Goal: Task Accomplishment & Management: Manage account settings

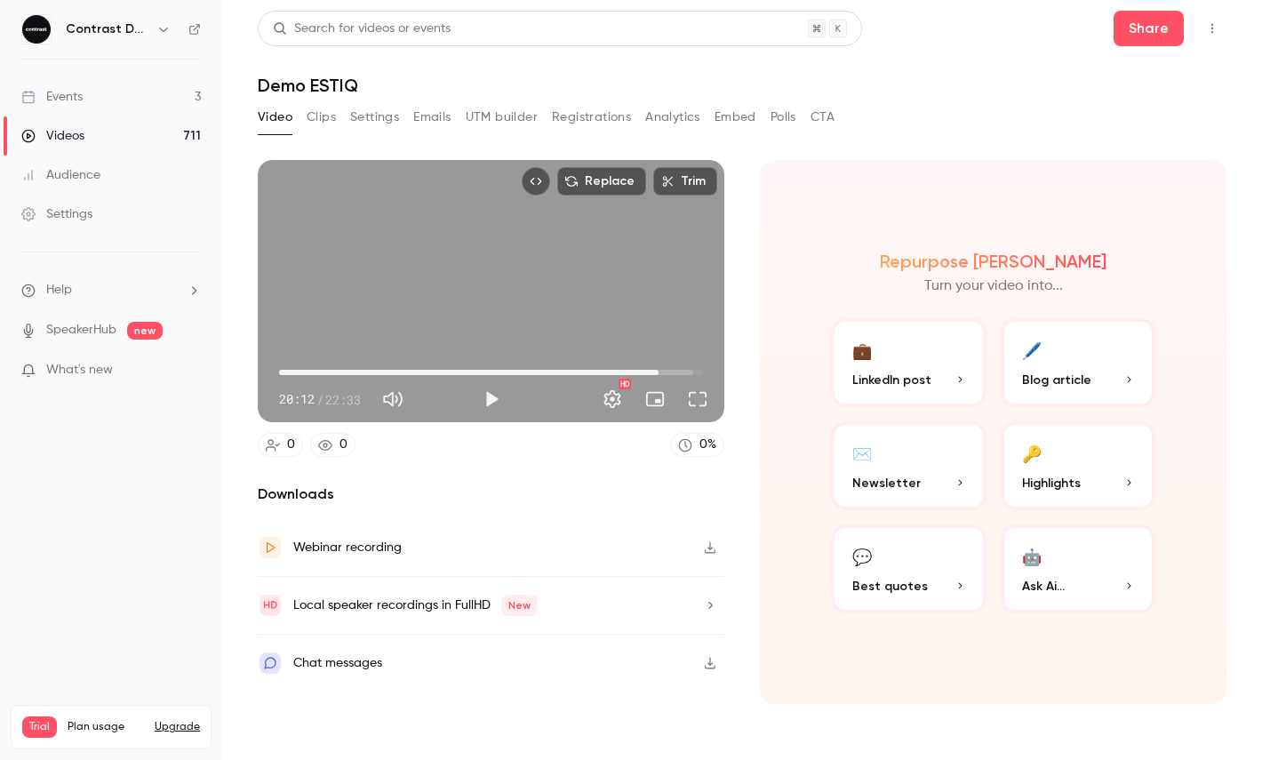
type input "******"
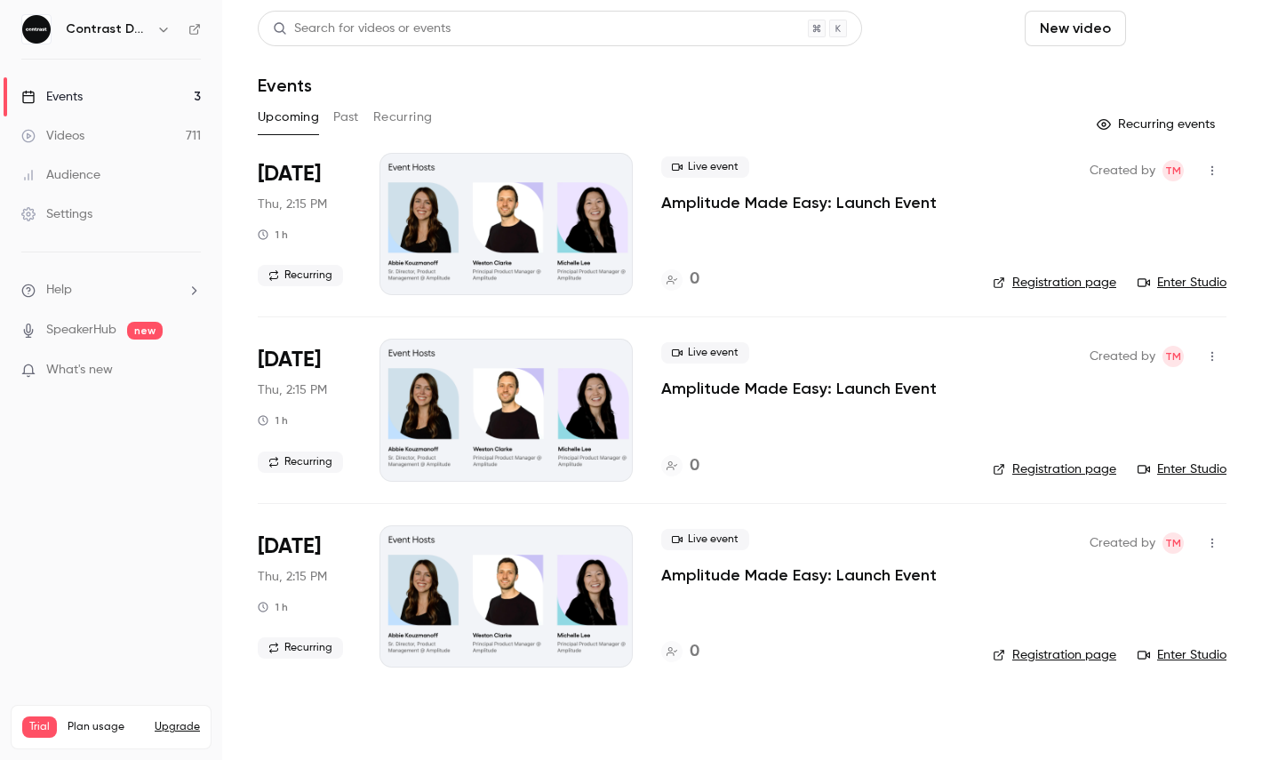
click at [1175, 23] on button "Schedule" at bounding box center [1179, 29] width 93 height 36
click at [1126, 72] on div "One time event" at bounding box center [1143, 77] width 135 height 18
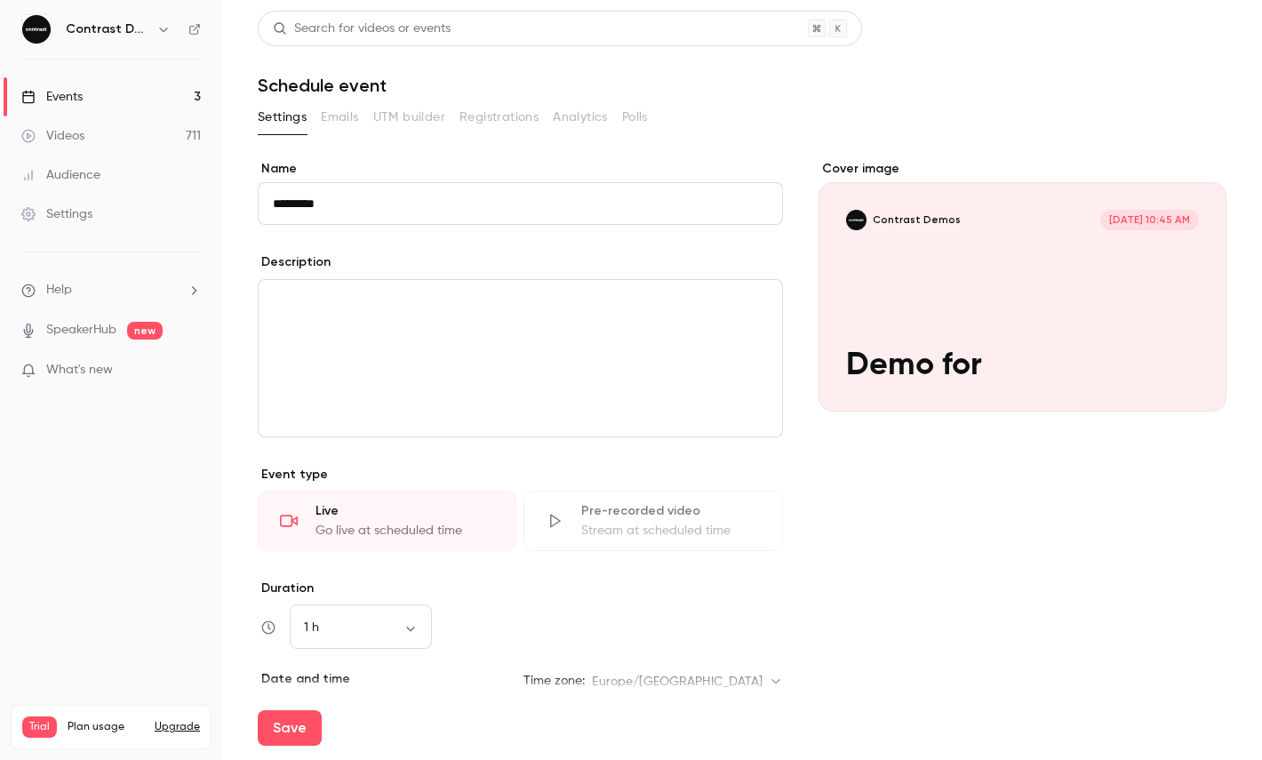
paste input "**********"
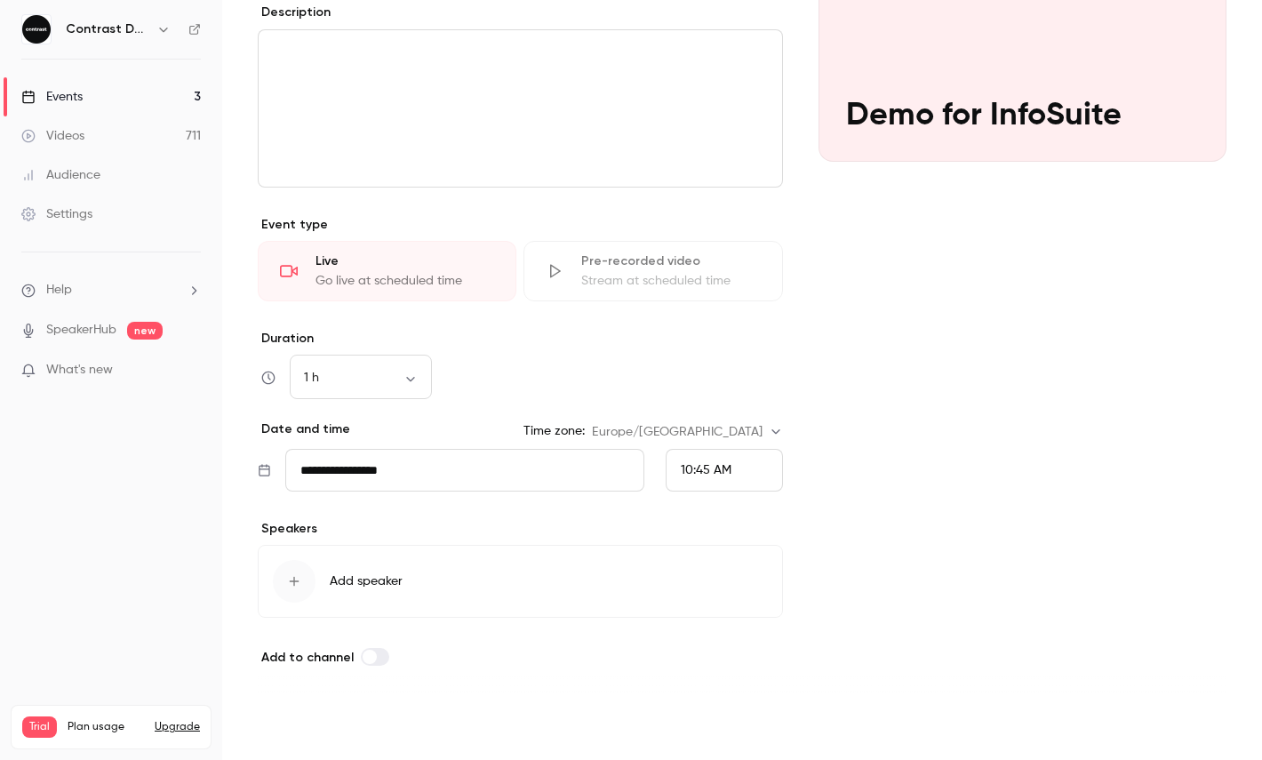
type input "**********"
click at [303, 731] on button "Save" at bounding box center [290, 728] width 64 height 36
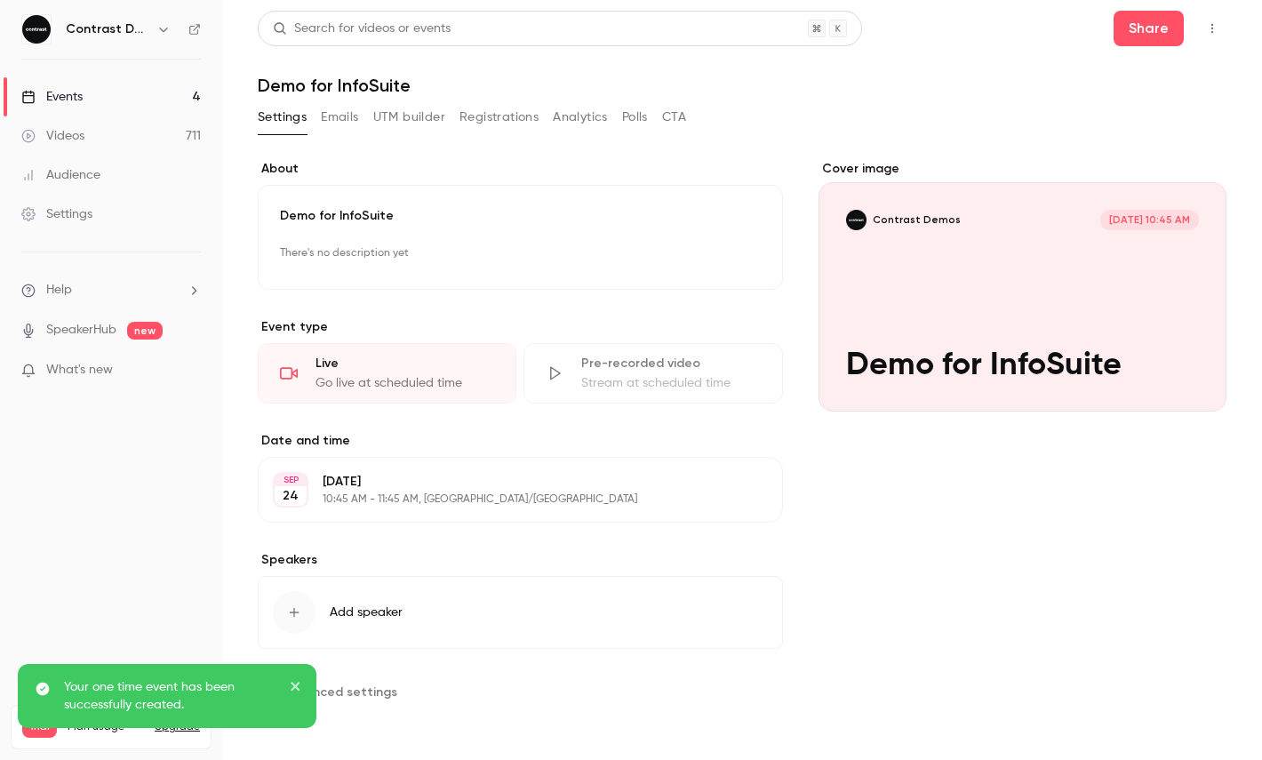
click at [1208, 29] on icon "button" at bounding box center [1212, 28] width 14 height 12
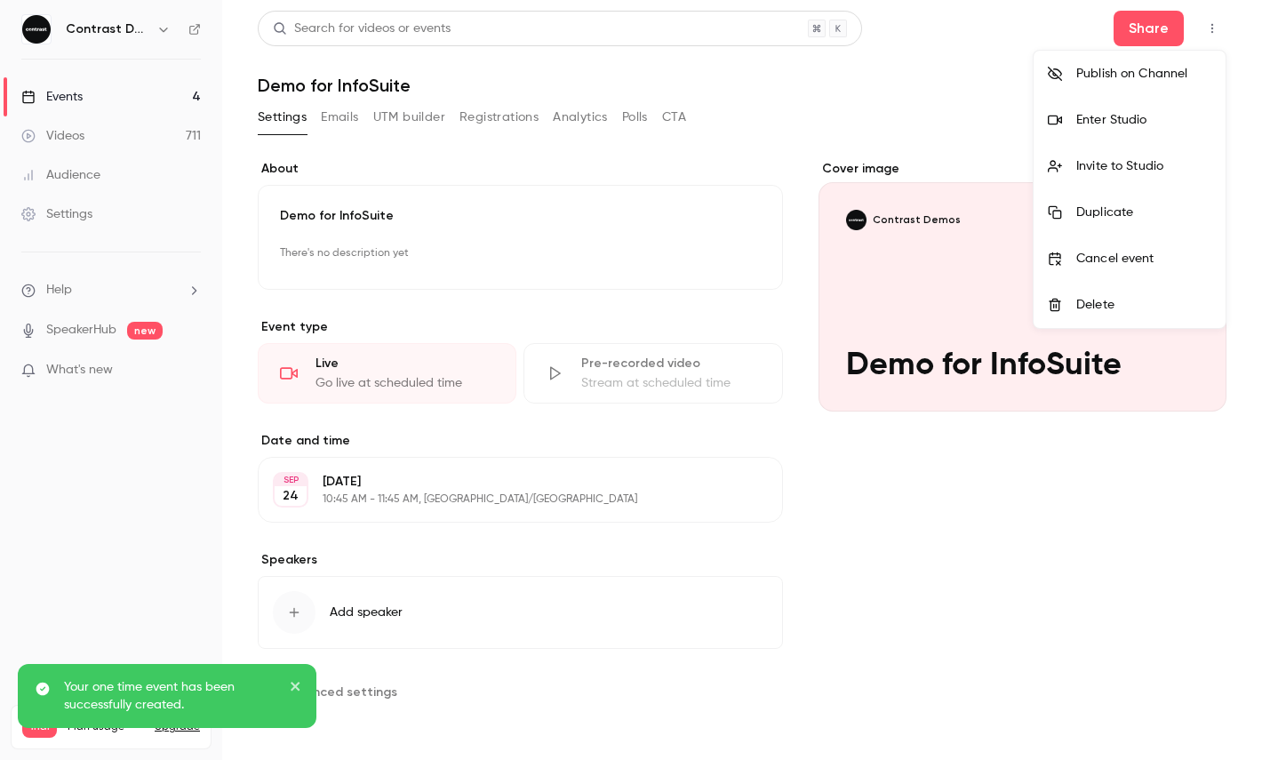
click at [1137, 132] on li "Enter Studio" at bounding box center [1129, 120] width 192 height 46
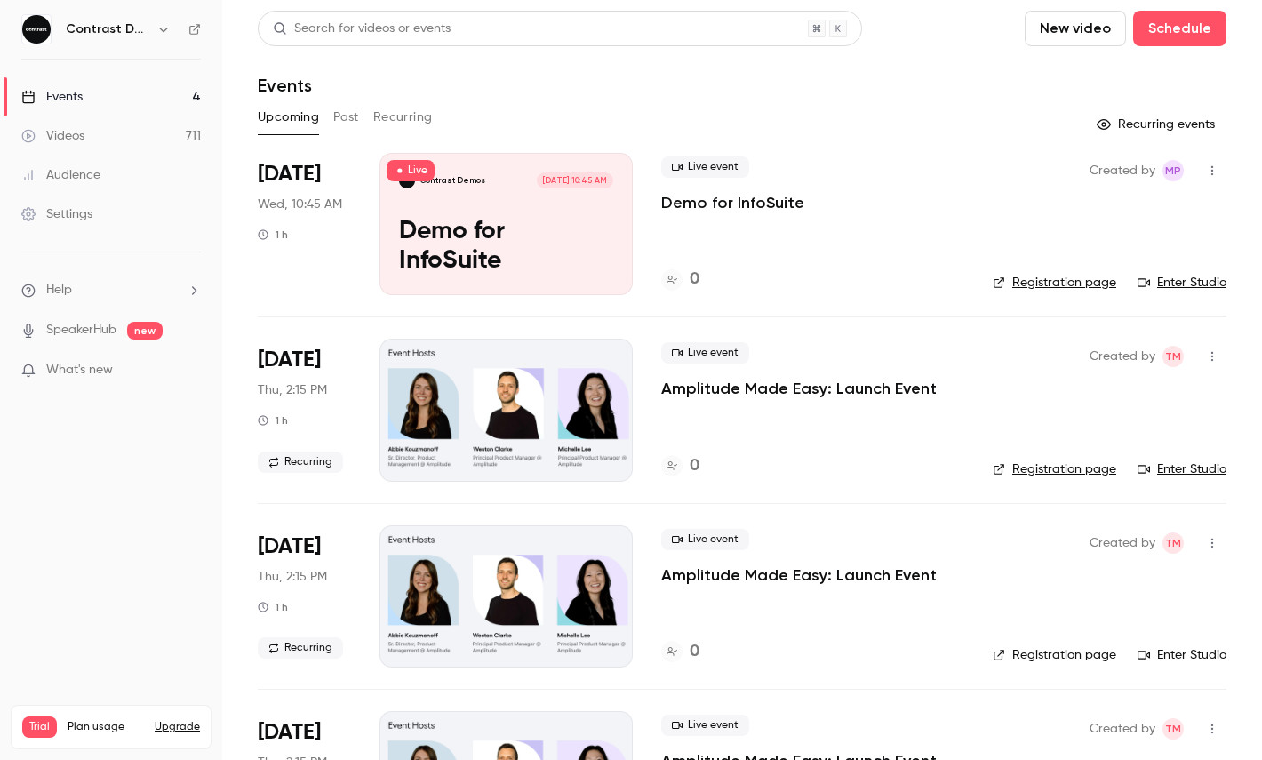
click at [165, 27] on icon "button" at bounding box center [163, 29] width 14 height 14
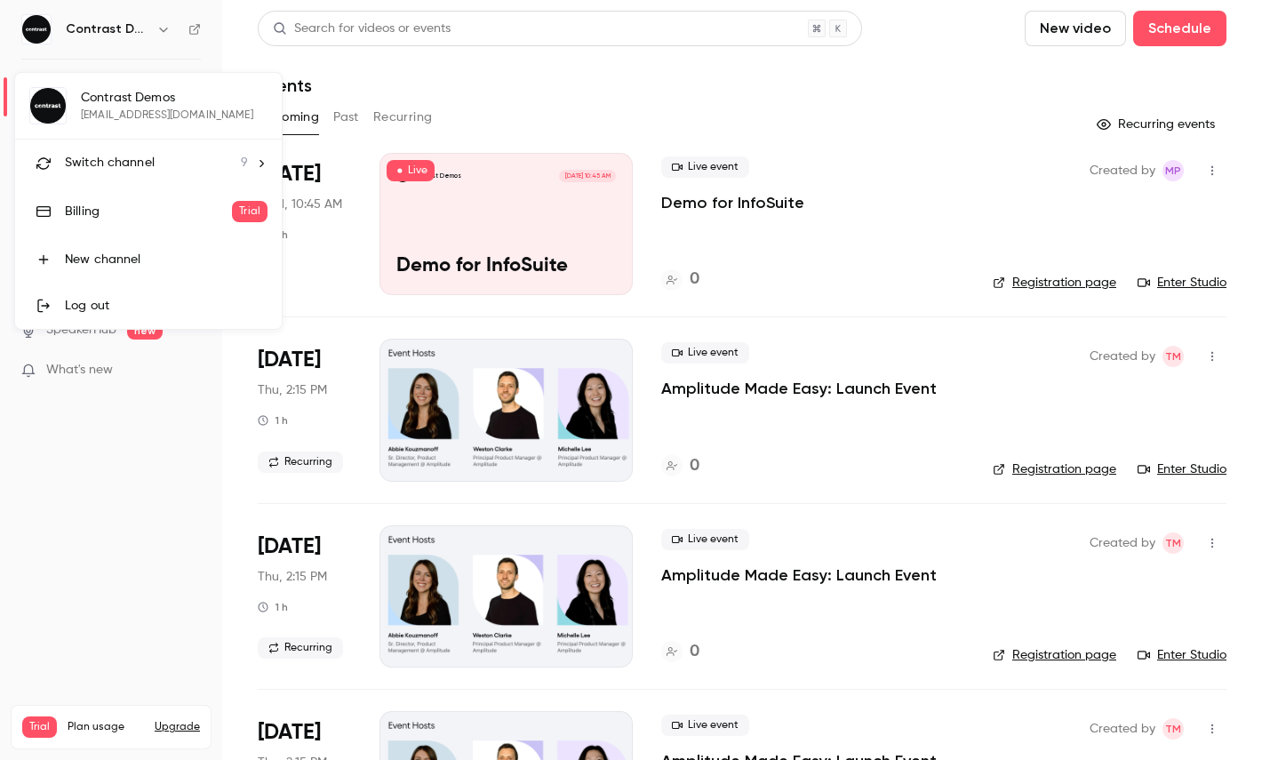
click at [163, 148] on li "Switch channel 9" at bounding box center [148, 162] width 267 height 47
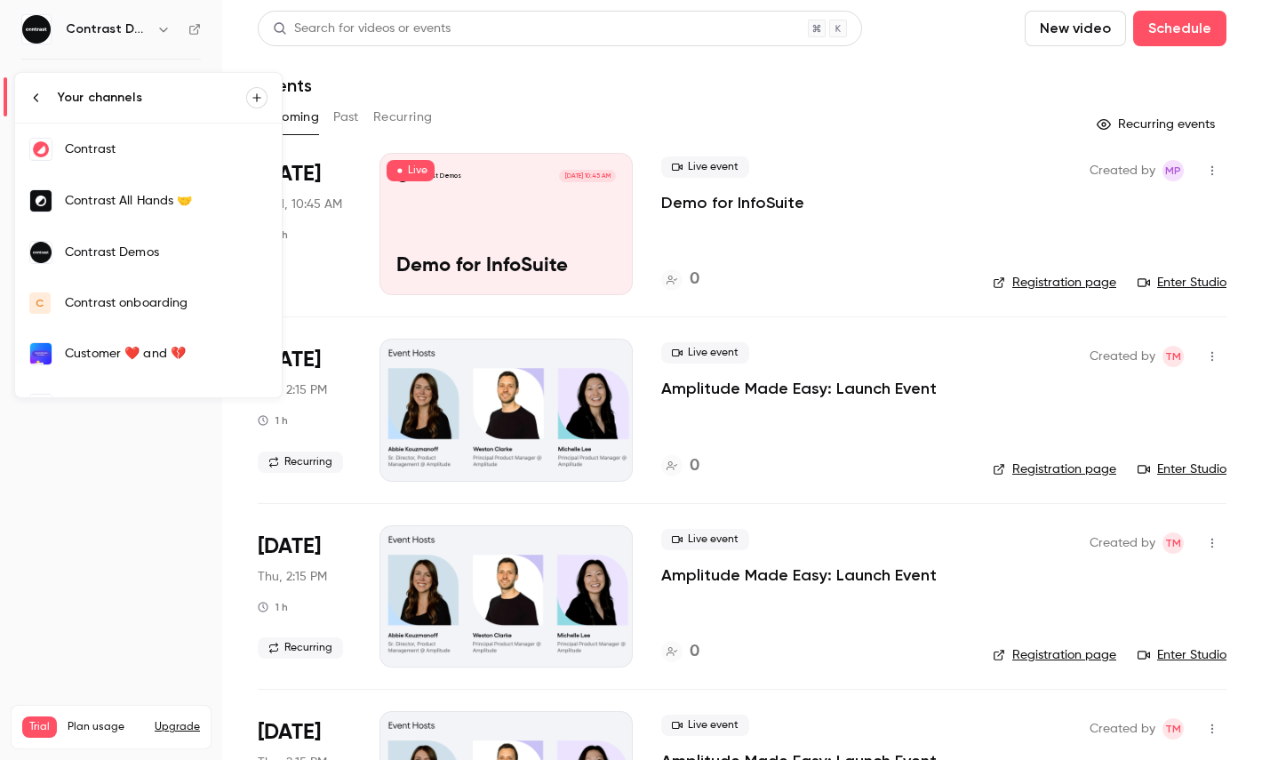
click at [125, 155] on div "Contrast" at bounding box center [166, 149] width 203 height 18
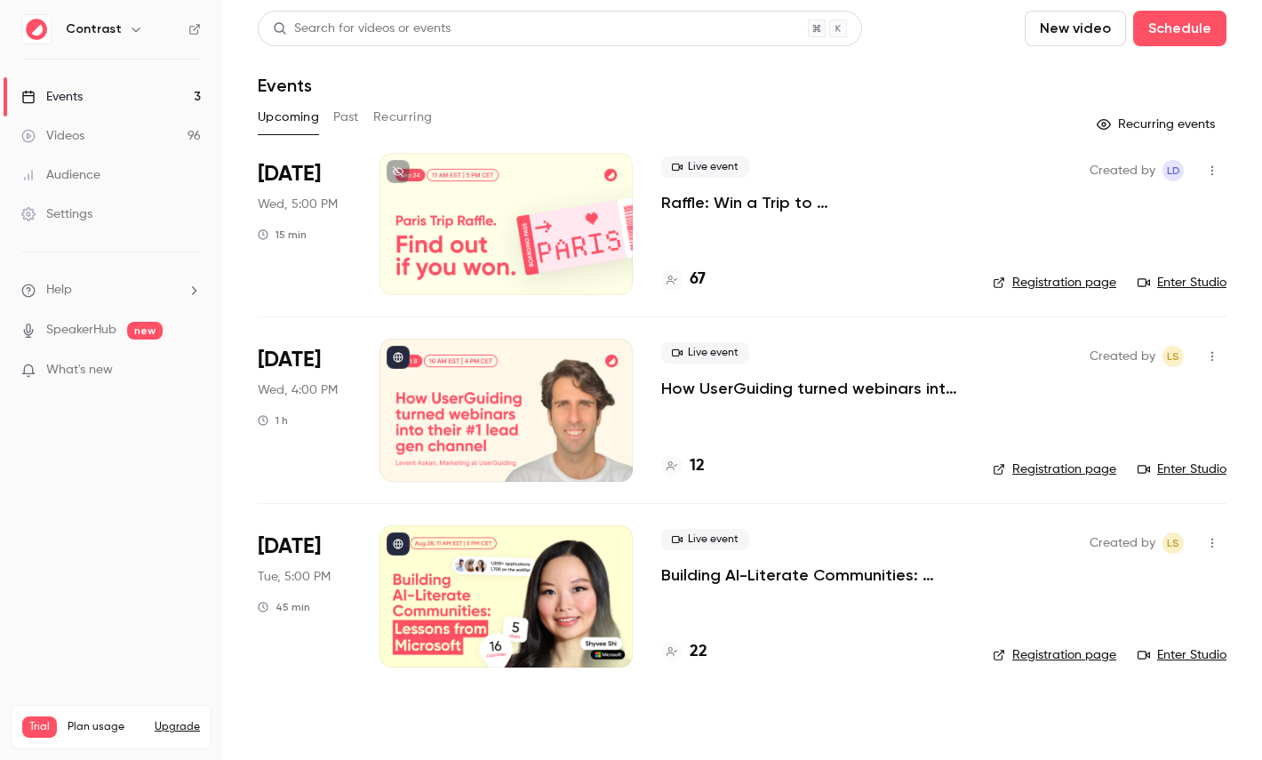
click at [121, 126] on link "Videos 96" at bounding box center [111, 135] width 222 height 39
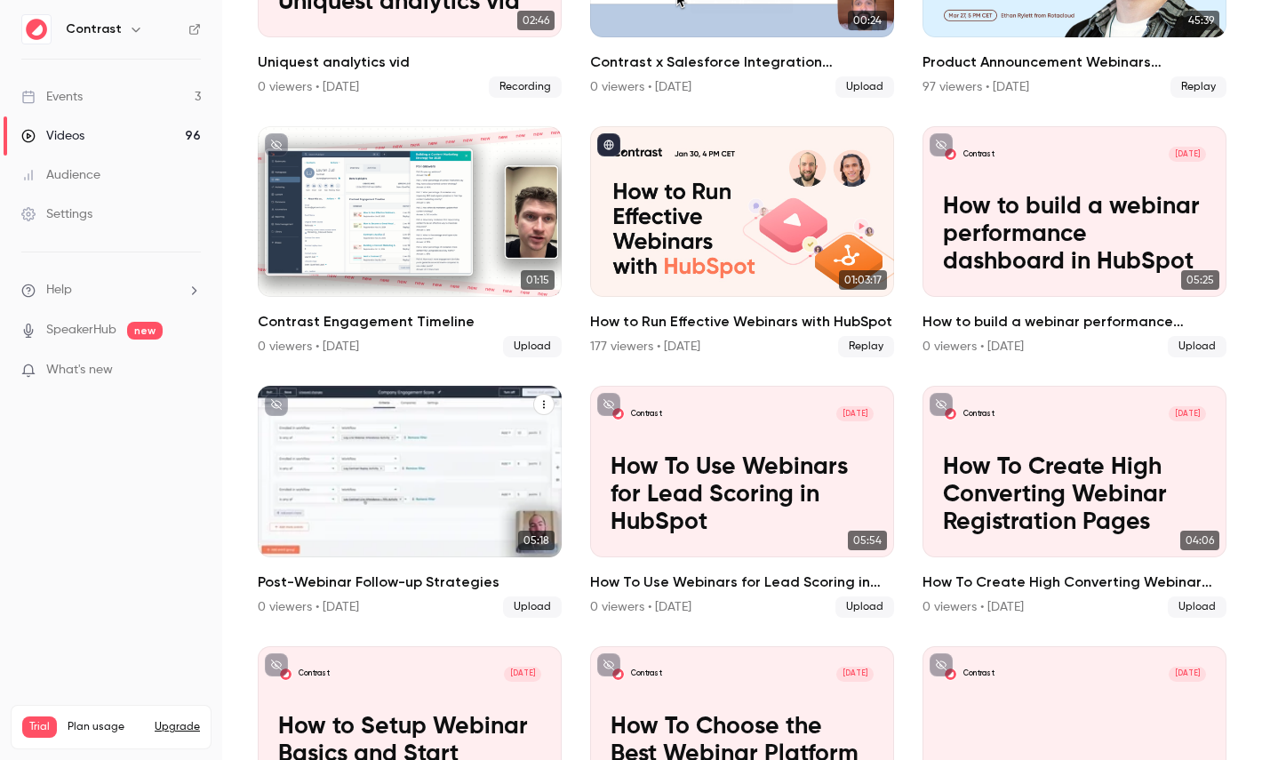
scroll to position [1307, 0]
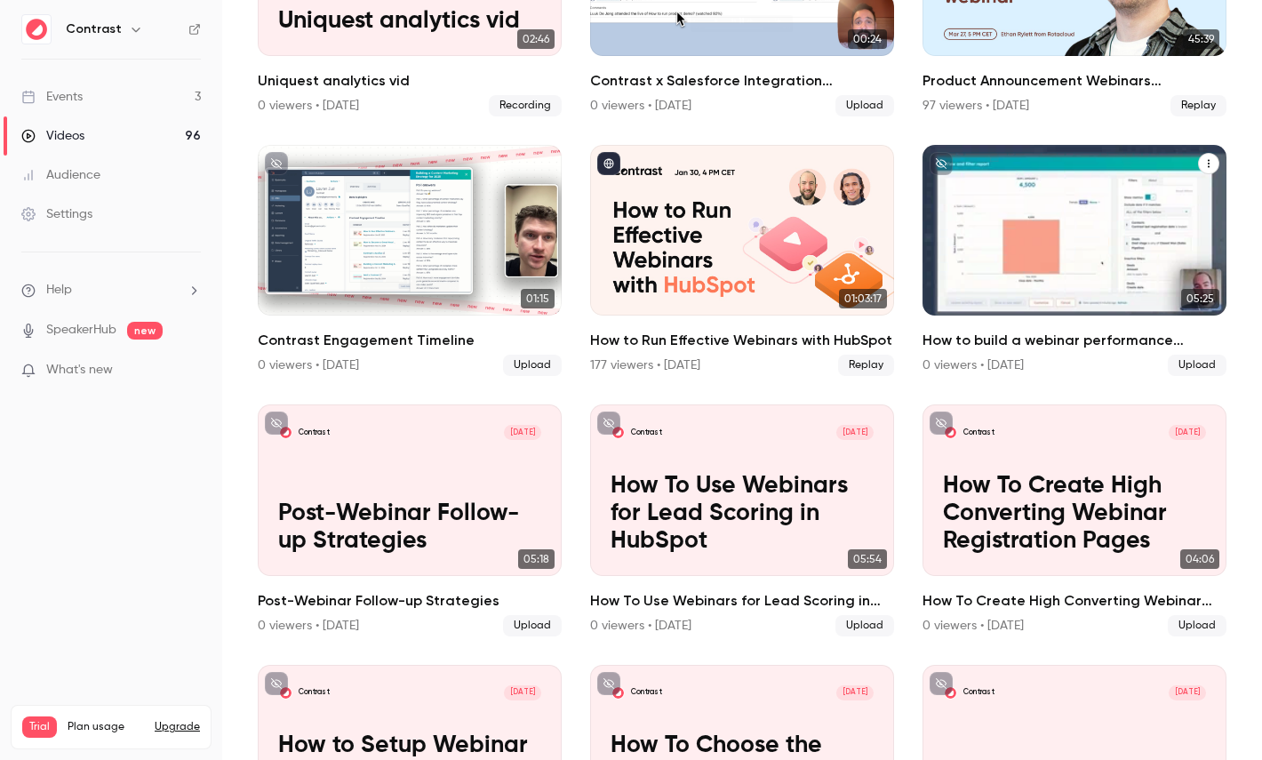
click at [1069, 215] on p "How to build a webinar performance dashboard in HubSpot" at bounding box center [1074, 253] width 263 height 83
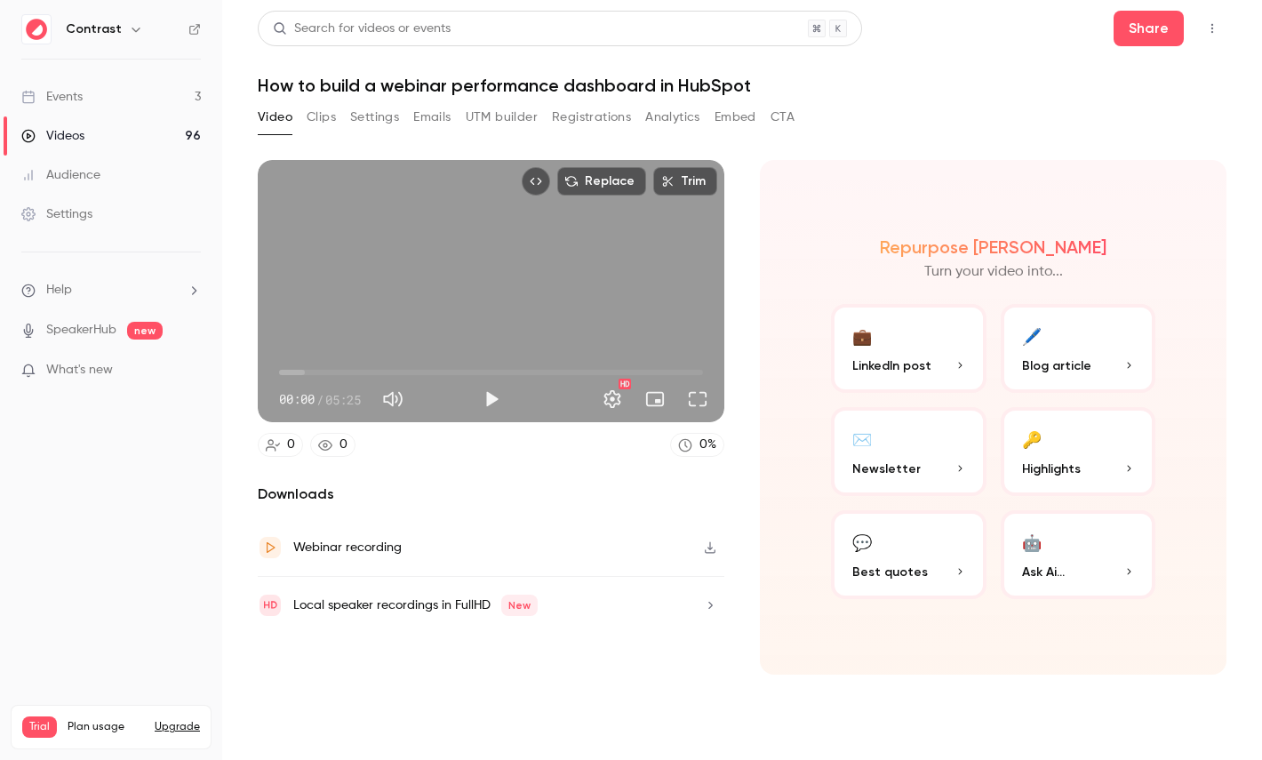
click at [321, 122] on button "Clips" at bounding box center [321, 117] width 29 height 28
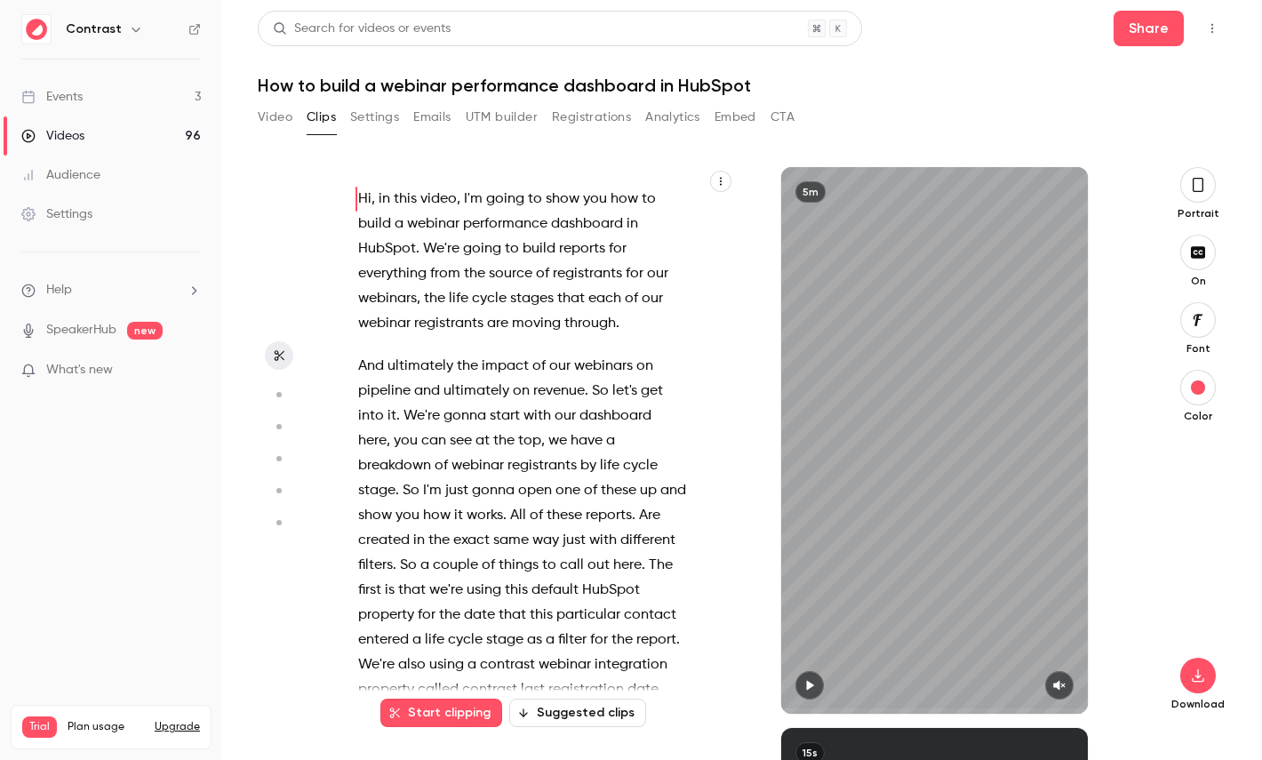
click at [715, 179] on icon "button" at bounding box center [720, 181] width 11 height 11
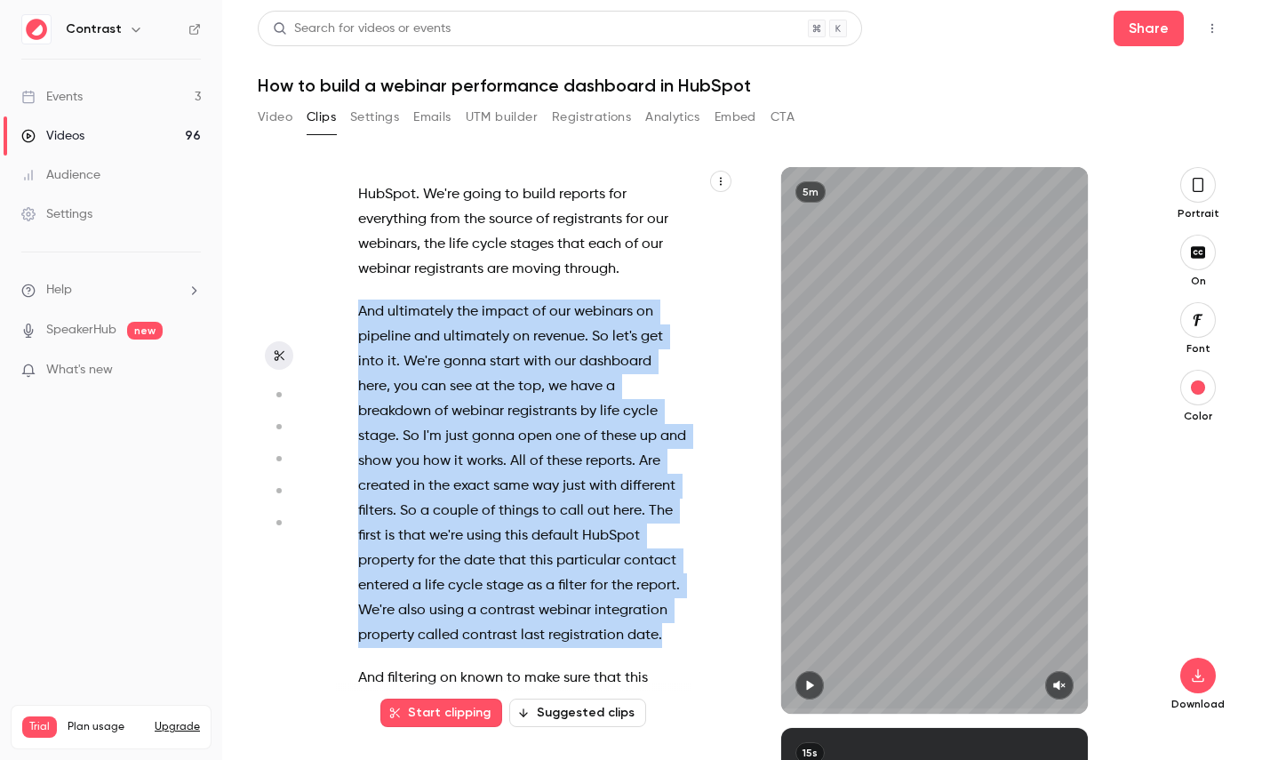
drag, startPoint x: 670, startPoint y: 631, endPoint x: 345, endPoint y: 309, distance: 457.4
click at [345, 309] on div "Hi , in this video , I'm going to show you how to build a webinar performance d…" at bounding box center [531, 449] width 390 height 529
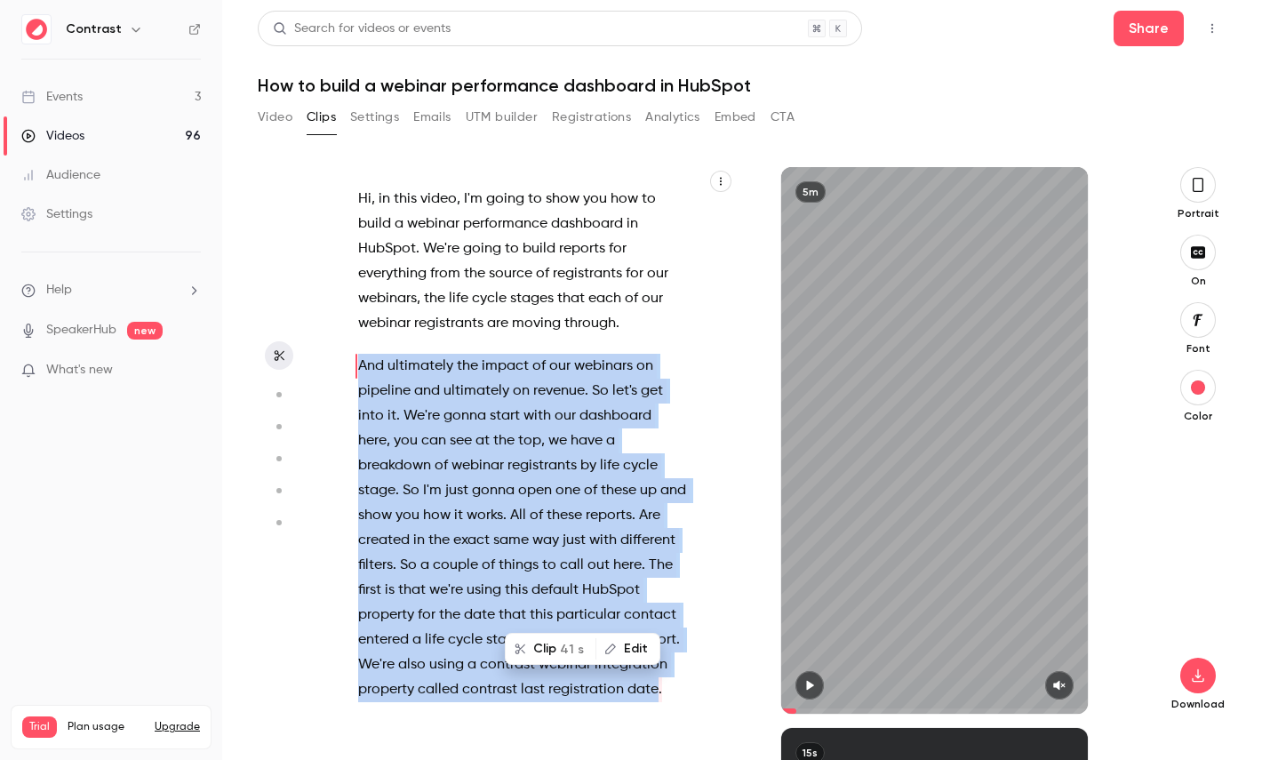
click at [556, 639] on button "Clip 41 s" at bounding box center [550, 648] width 88 height 28
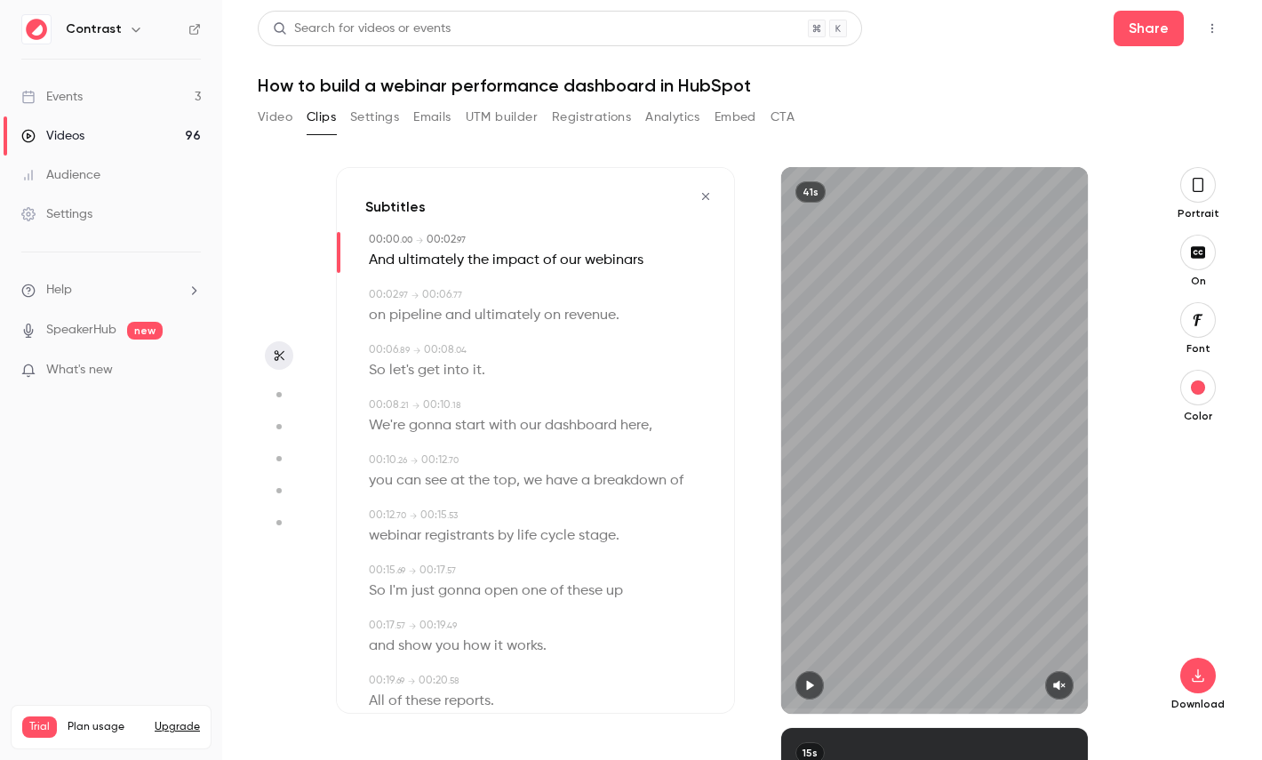
click at [1191, 184] on icon "button" at bounding box center [1198, 185] width 14 height 20
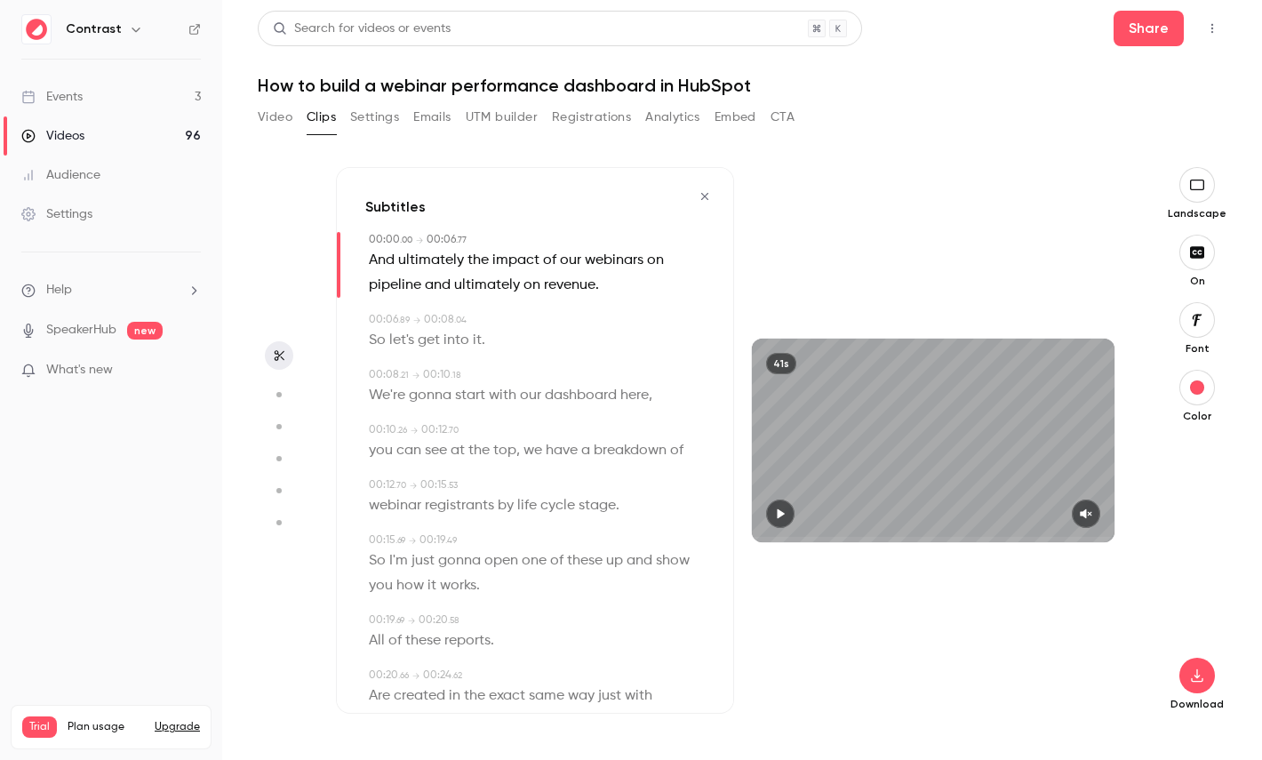
click at [1200, 331] on button "button" at bounding box center [1197, 320] width 36 height 36
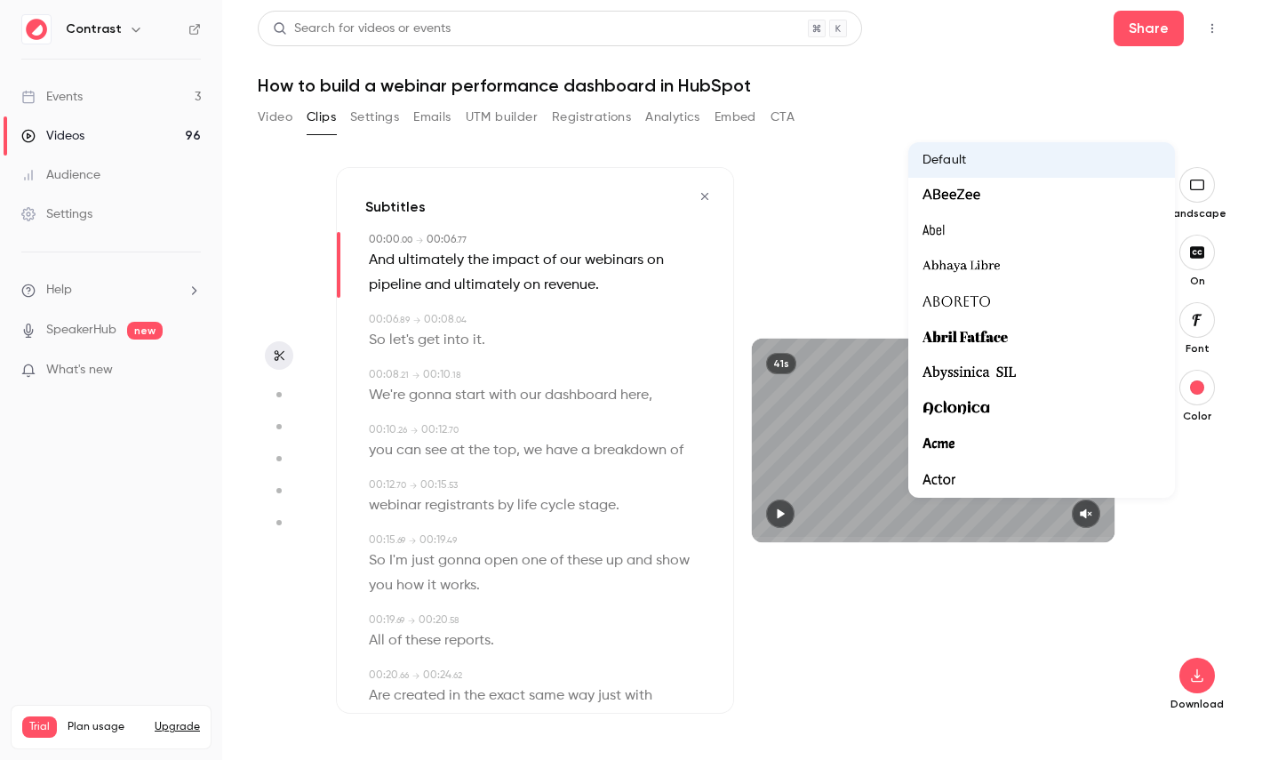
click at [1216, 554] on div at bounding box center [631, 380] width 1262 height 760
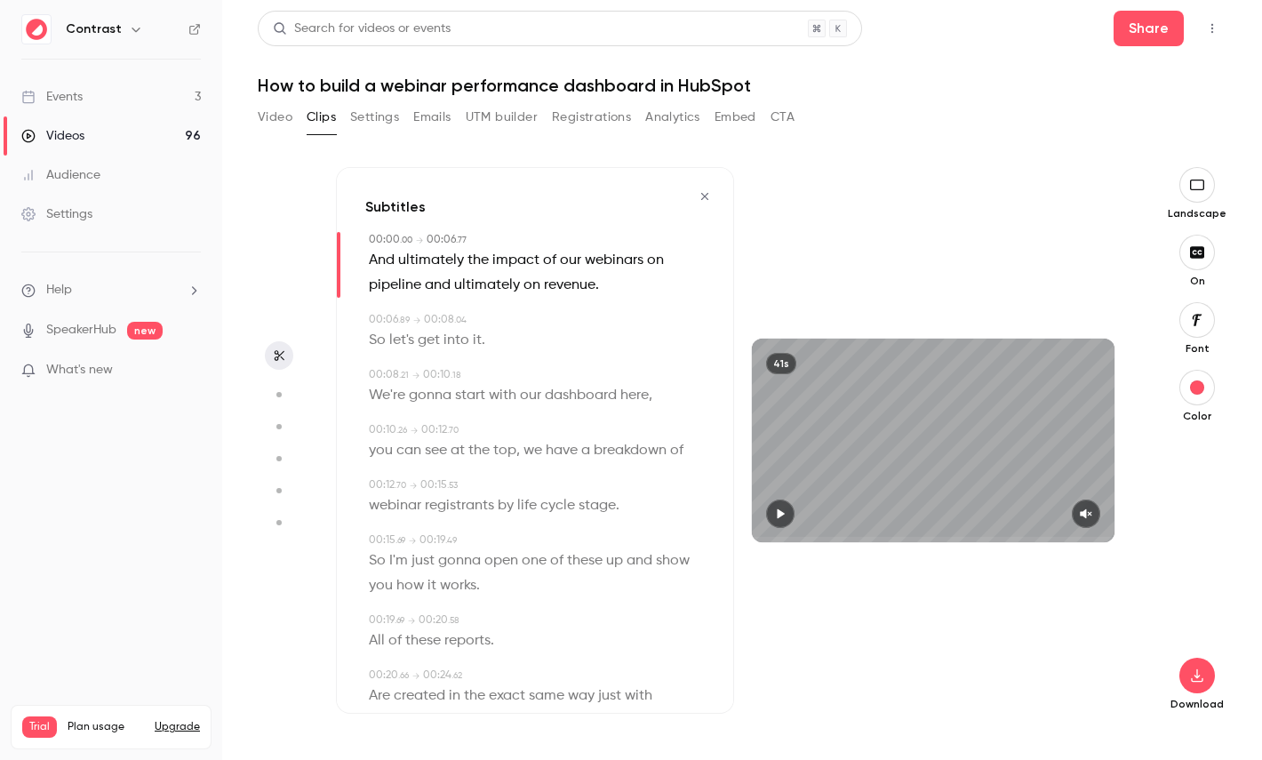
click at [579, 398] on span "dashboard" at bounding box center [581, 395] width 72 height 25
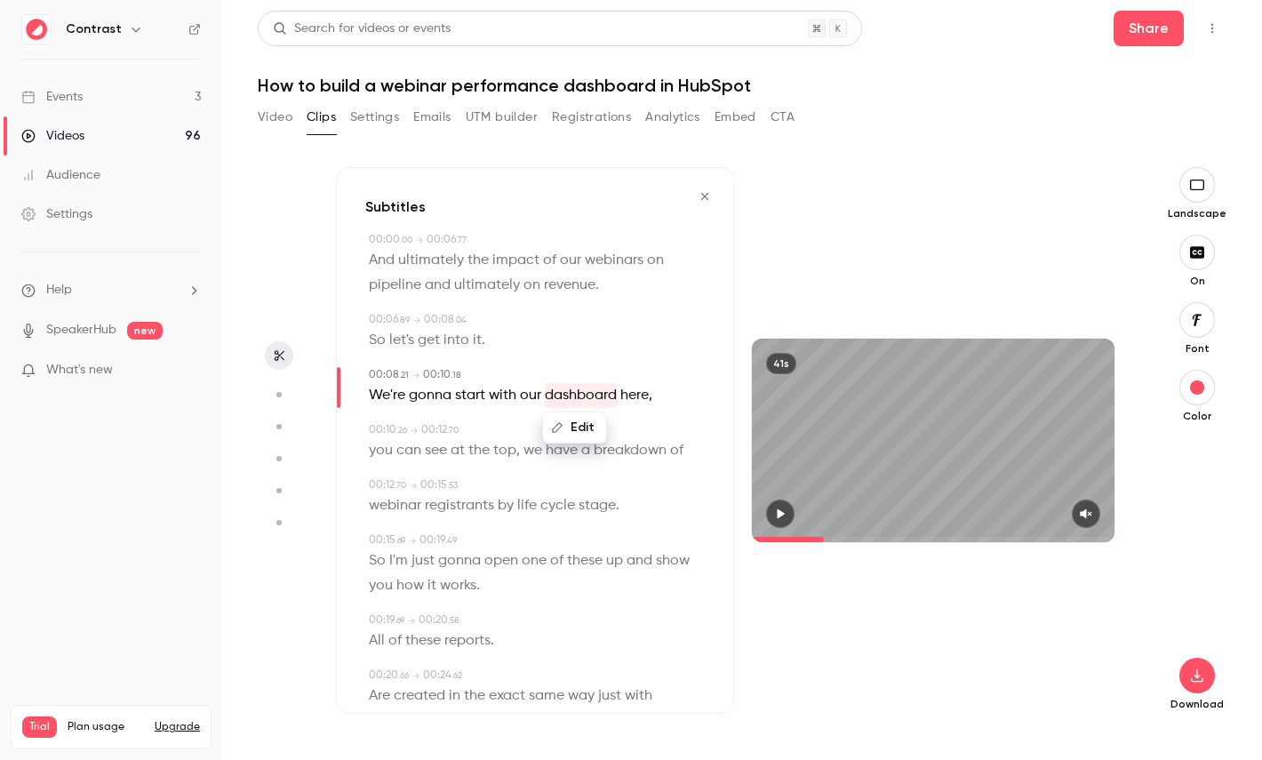
click at [278, 388] on icon "button" at bounding box center [278, 394] width 16 height 12
type input "***"
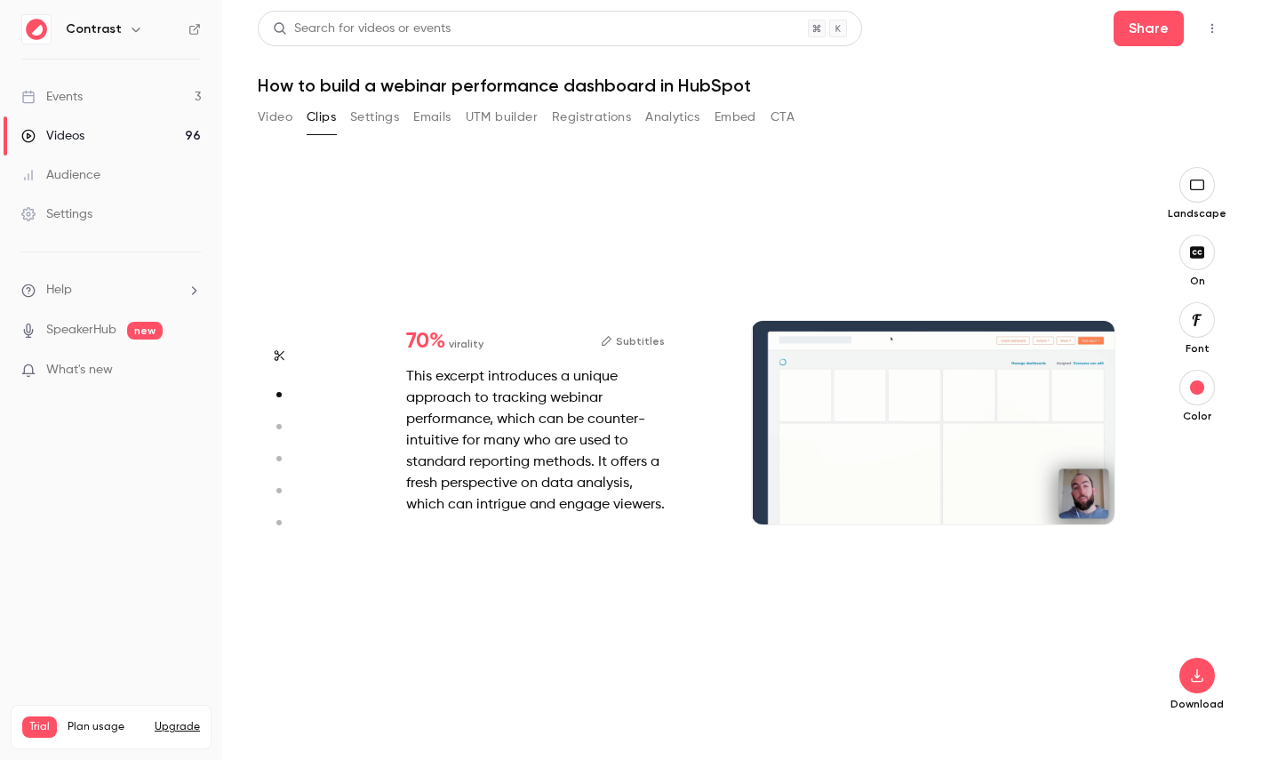
type input "*"
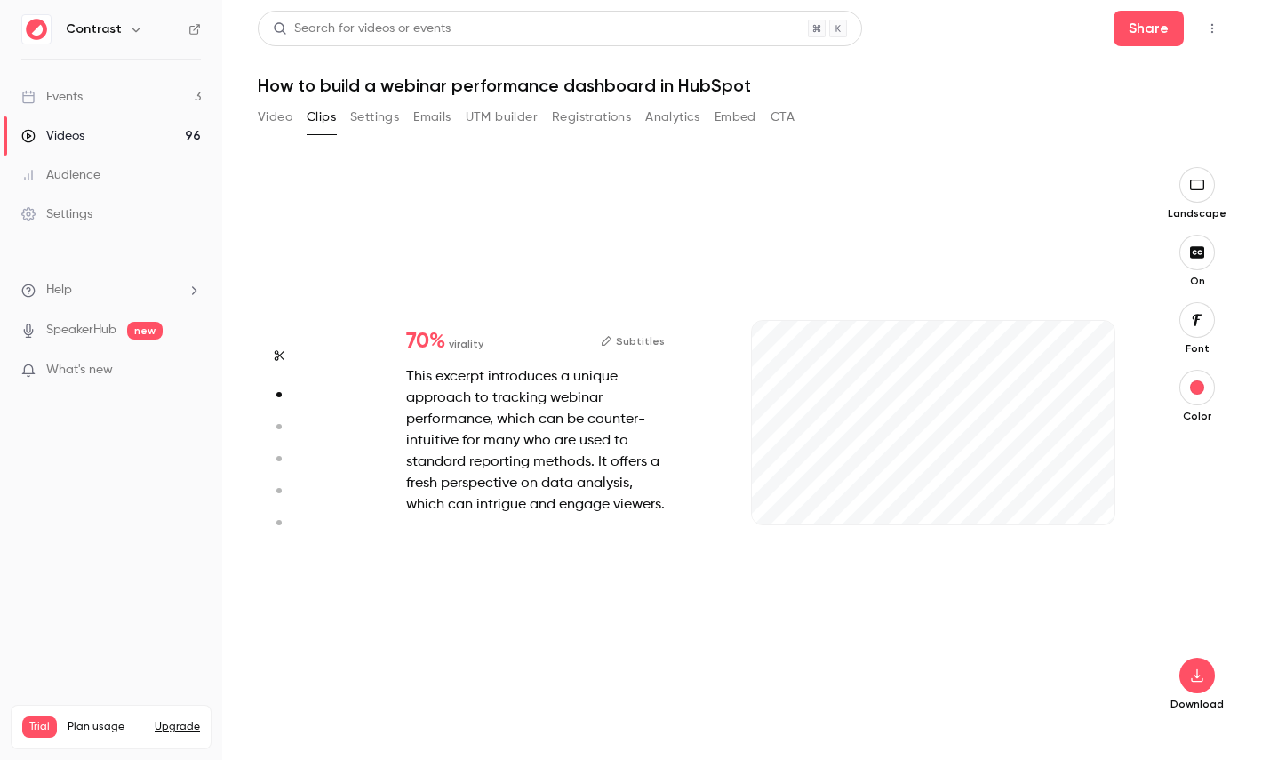
click at [283, 417] on button "button" at bounding box center [279, 426] width 28 height 28
type input "***"
type input "*"
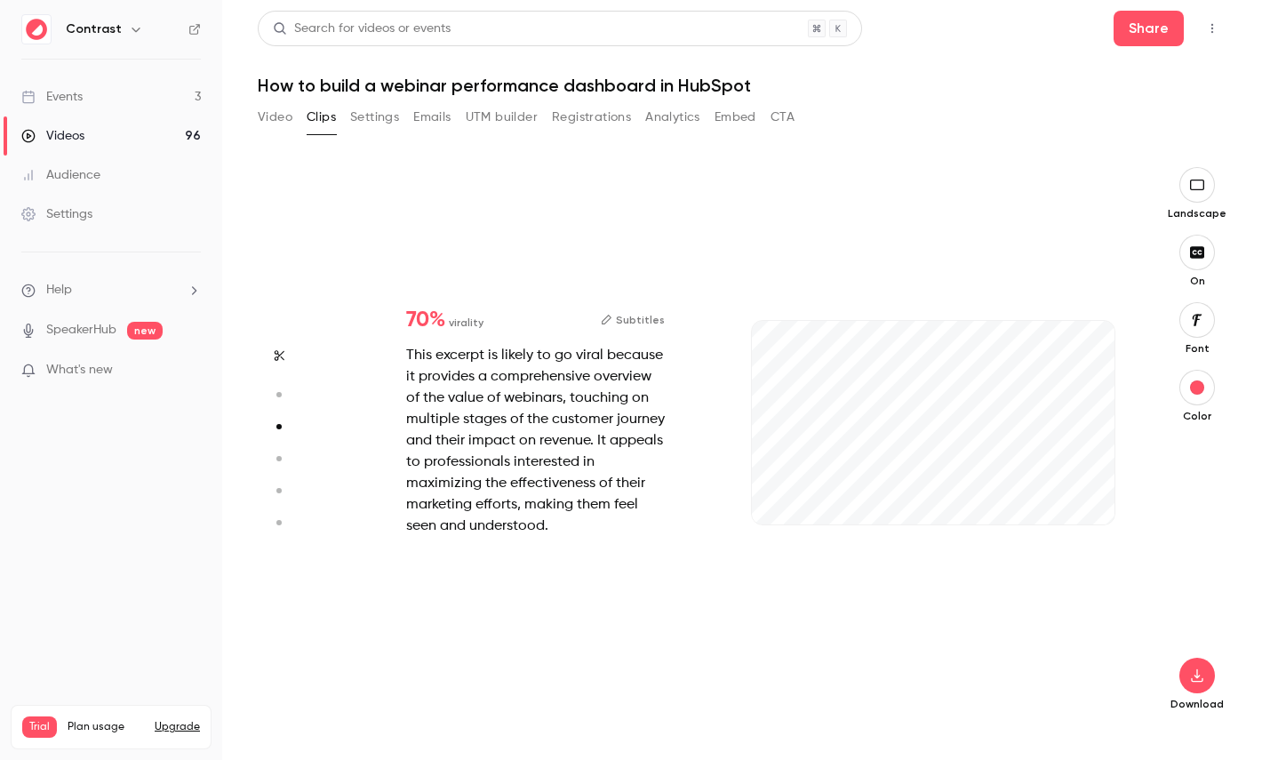
type input "***"
click at [282, 450] on button "button" at bounding box center [279, 458] width 28 height 28
type input "***"
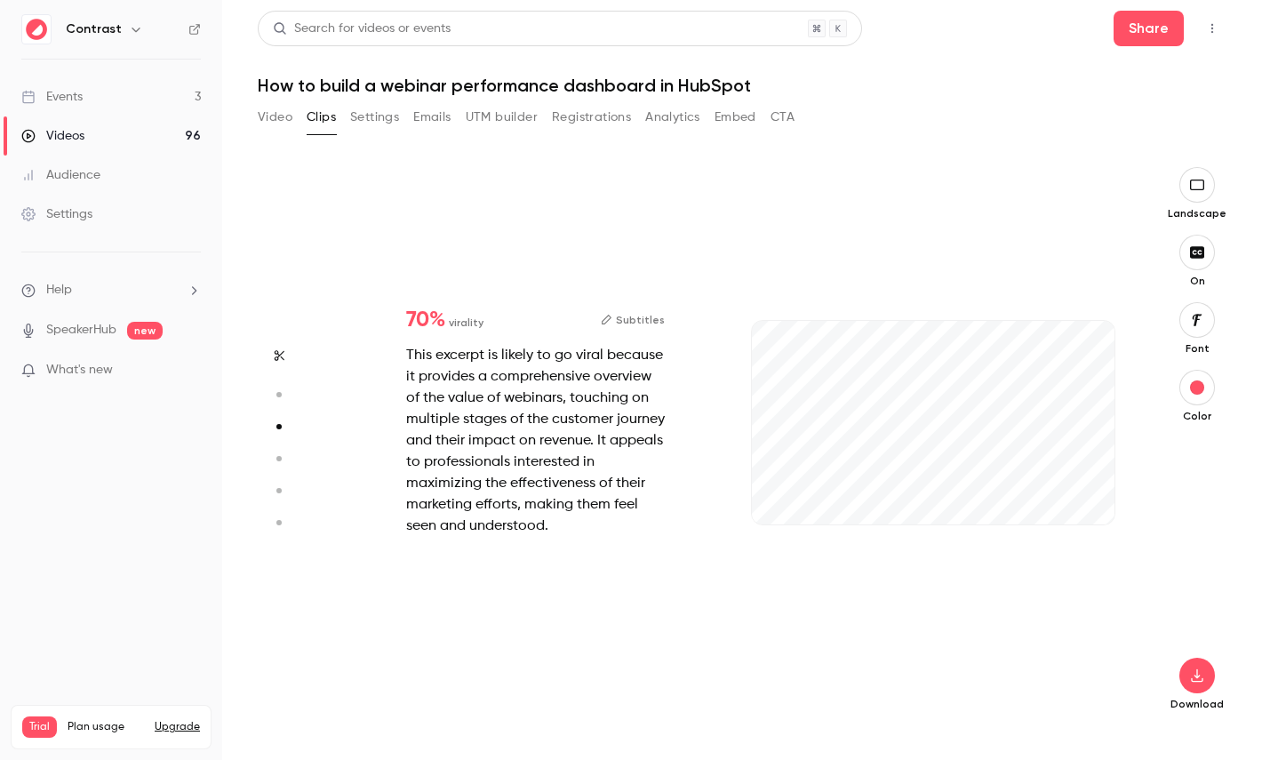
type input "*"
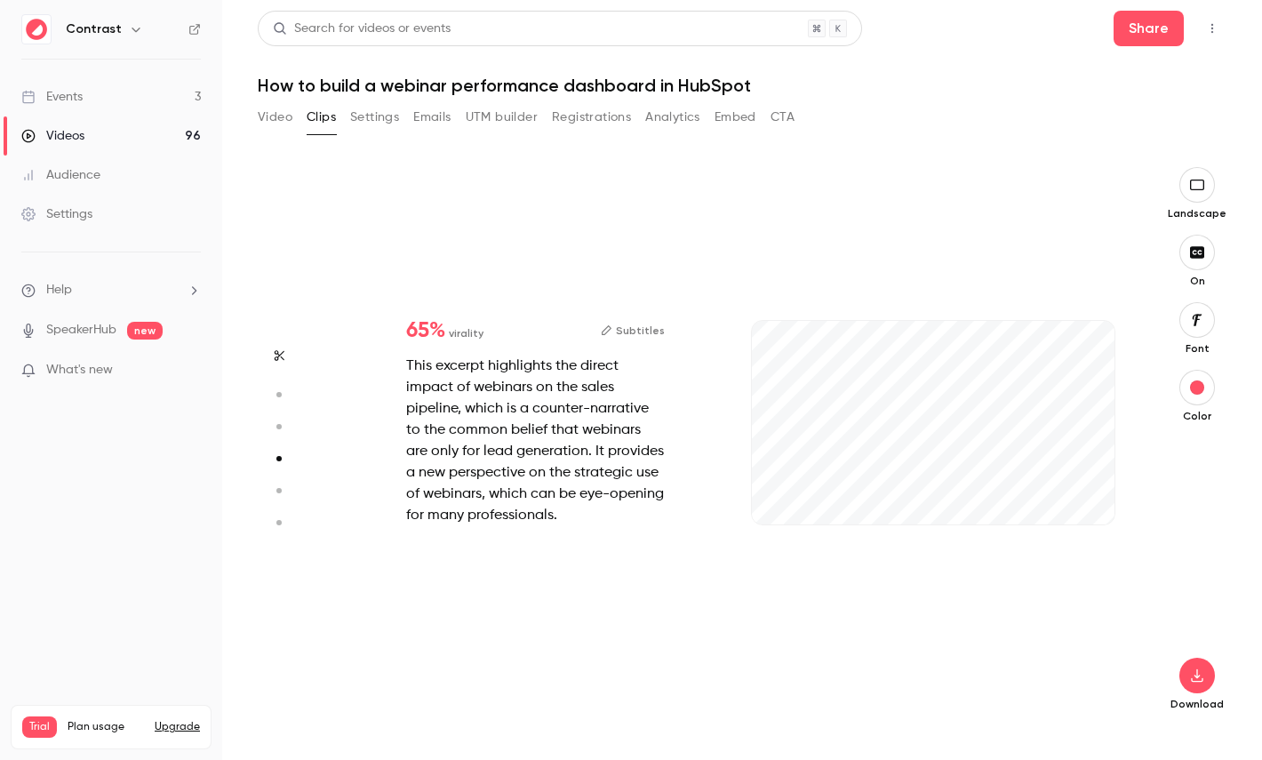
click at [281, 484] on icon "button" at bounding box center [278, 490] width 16 height 12
type input "***"
type input "*"
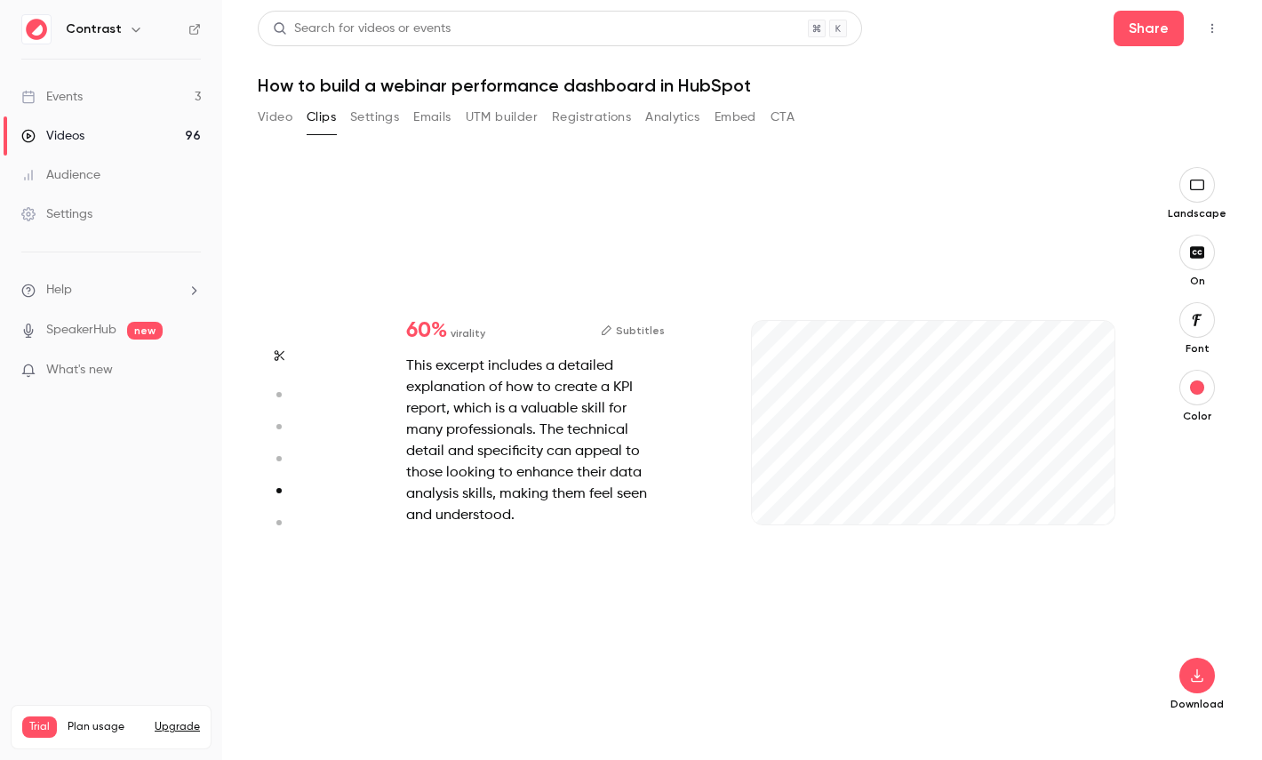
click at [284, 522] on icon "button" at bounding box center [278, 522] width 16 height 12
type input "***"
type input "*"
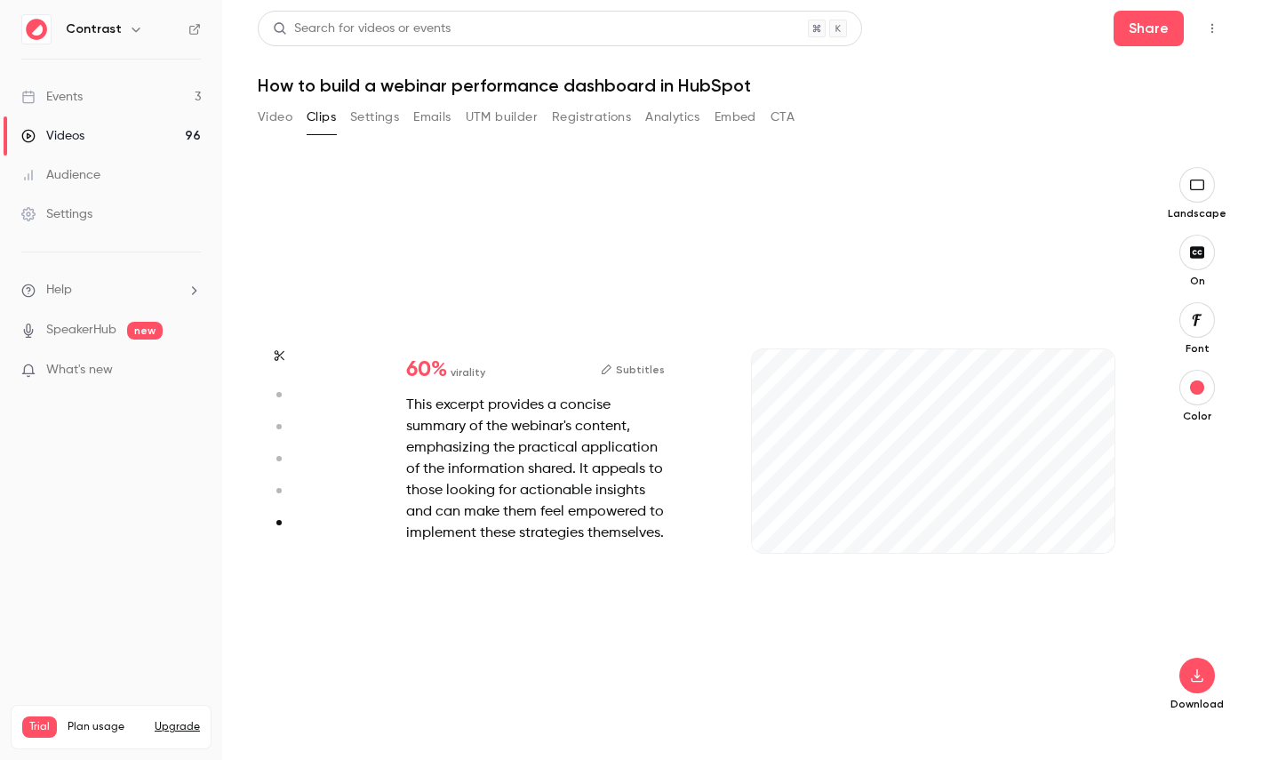
click at [281, 496] on icon "button" at bounding box center [278, 490] width 16 height 12
type input "***"
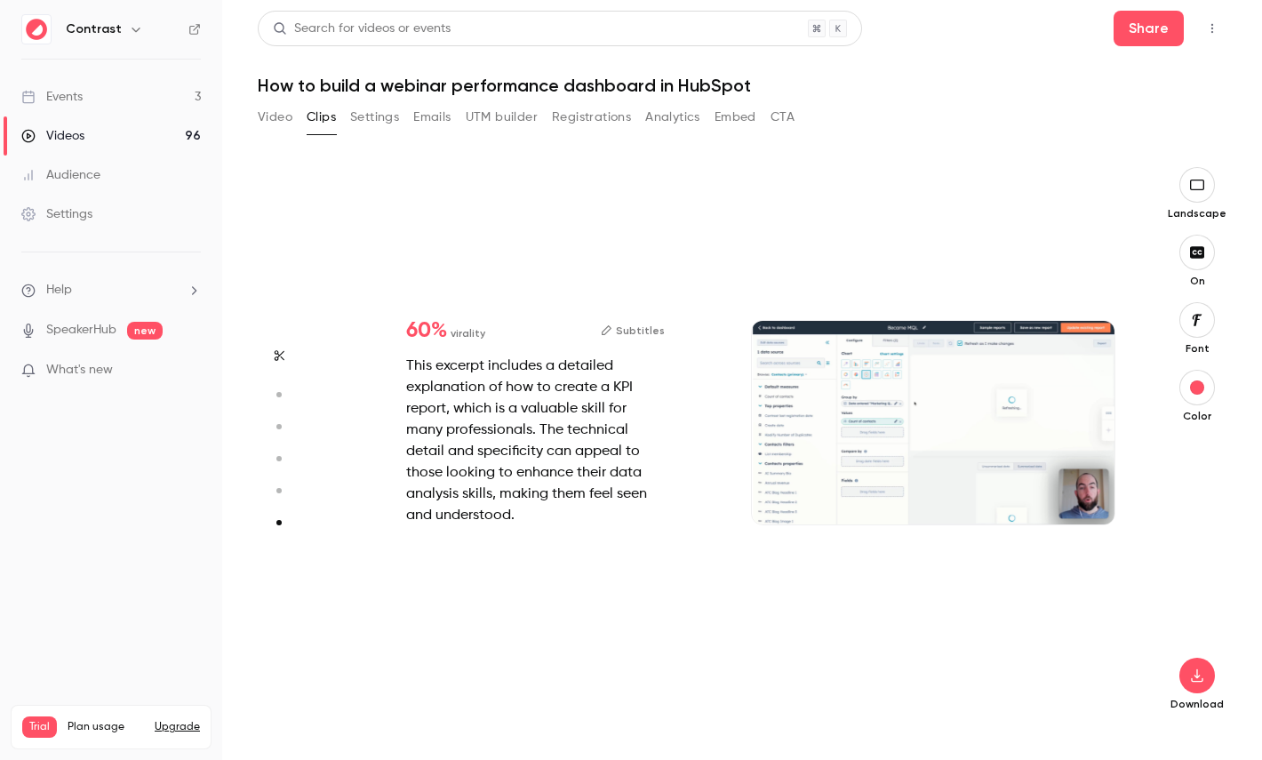
type input "***"
type input "*"
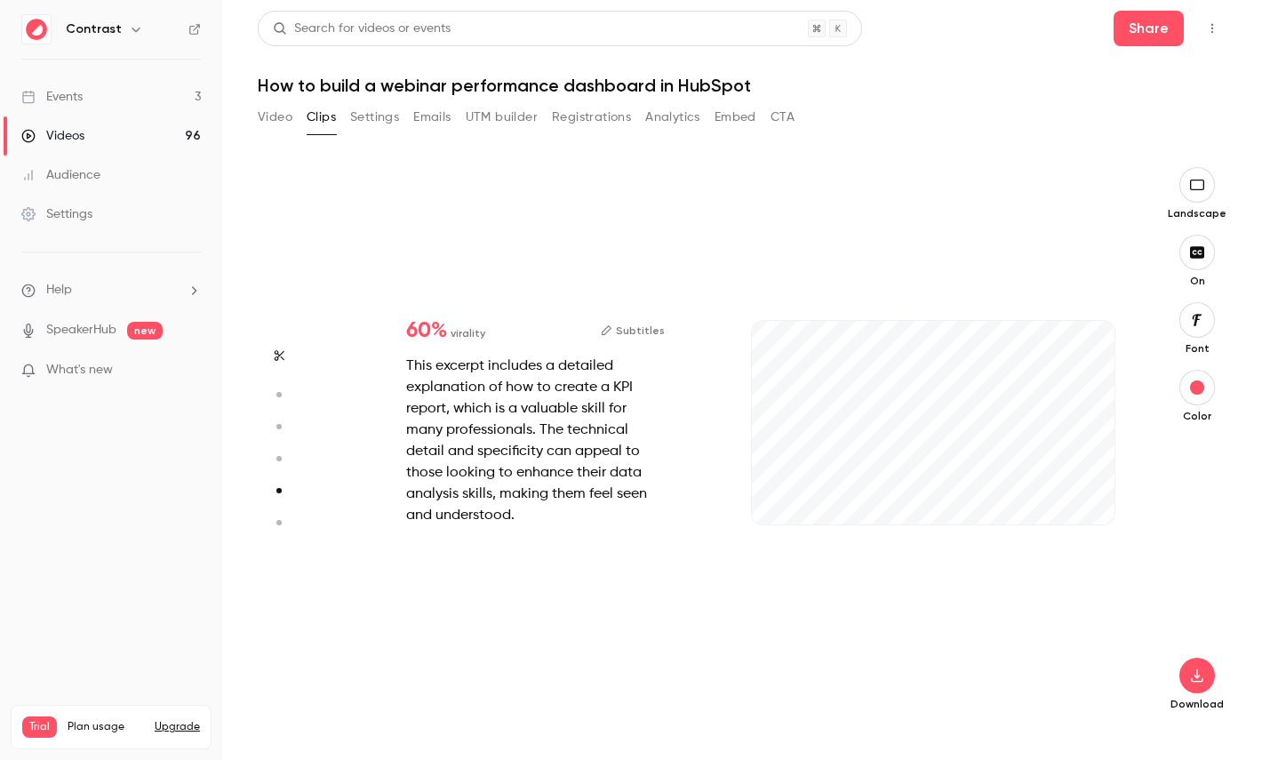
type input "***"
click at [282, 465] on button "button" at bounding box center [279, 458] width 28 height 28
type input "***"
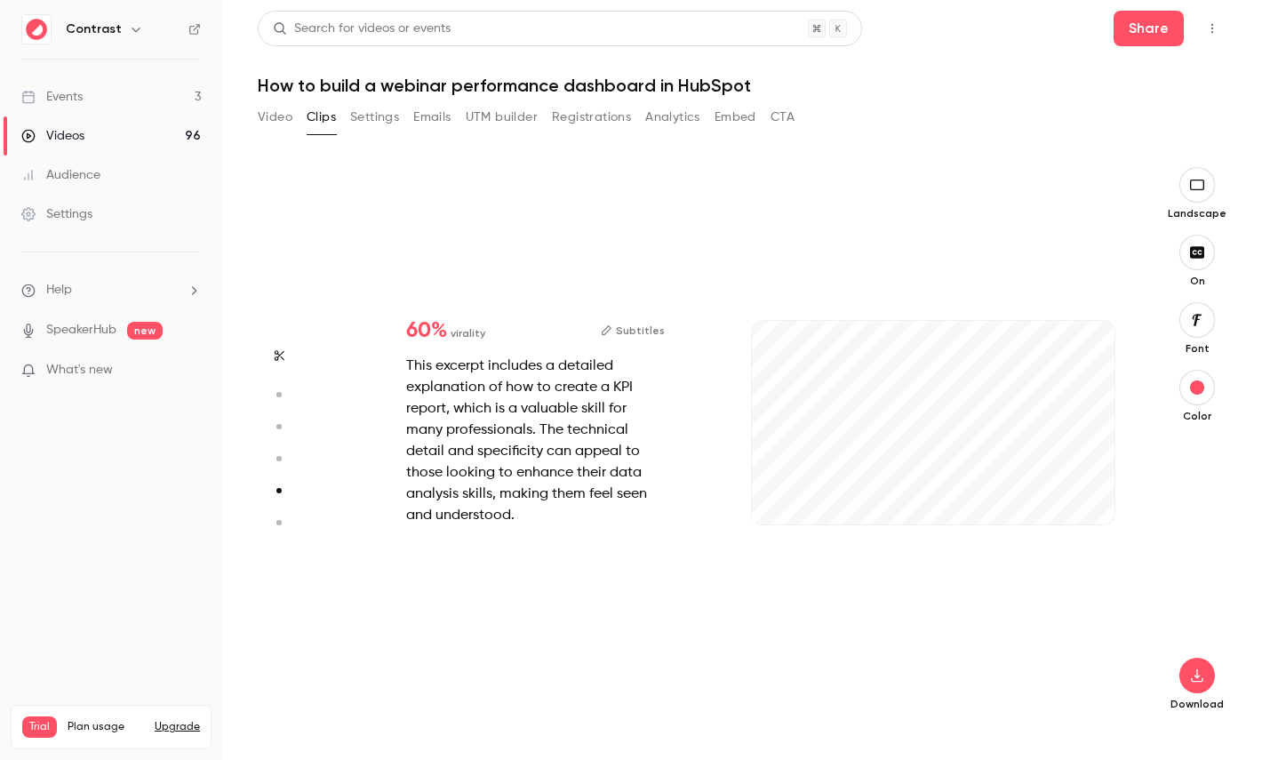
type input "*"
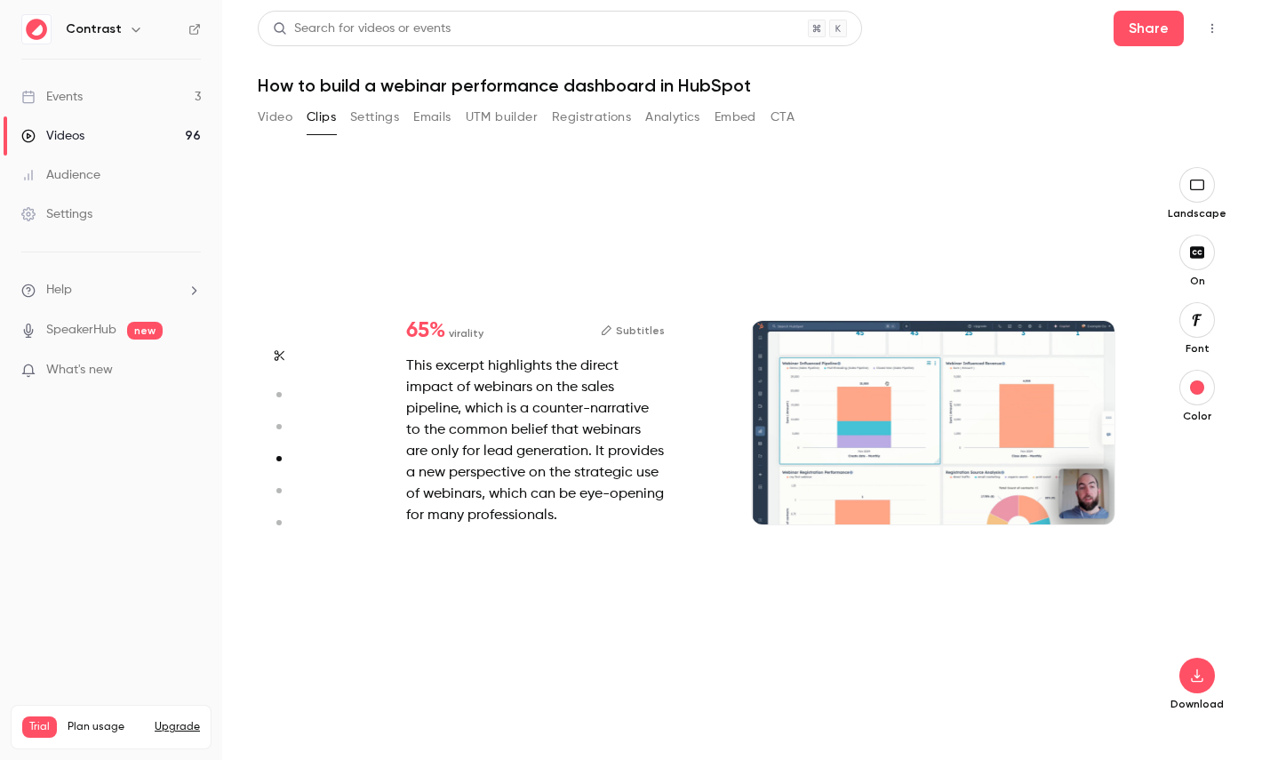
click at [281, 428] on icon "button" at bounding box center [278, 426] width 16 height 12
type input "***"
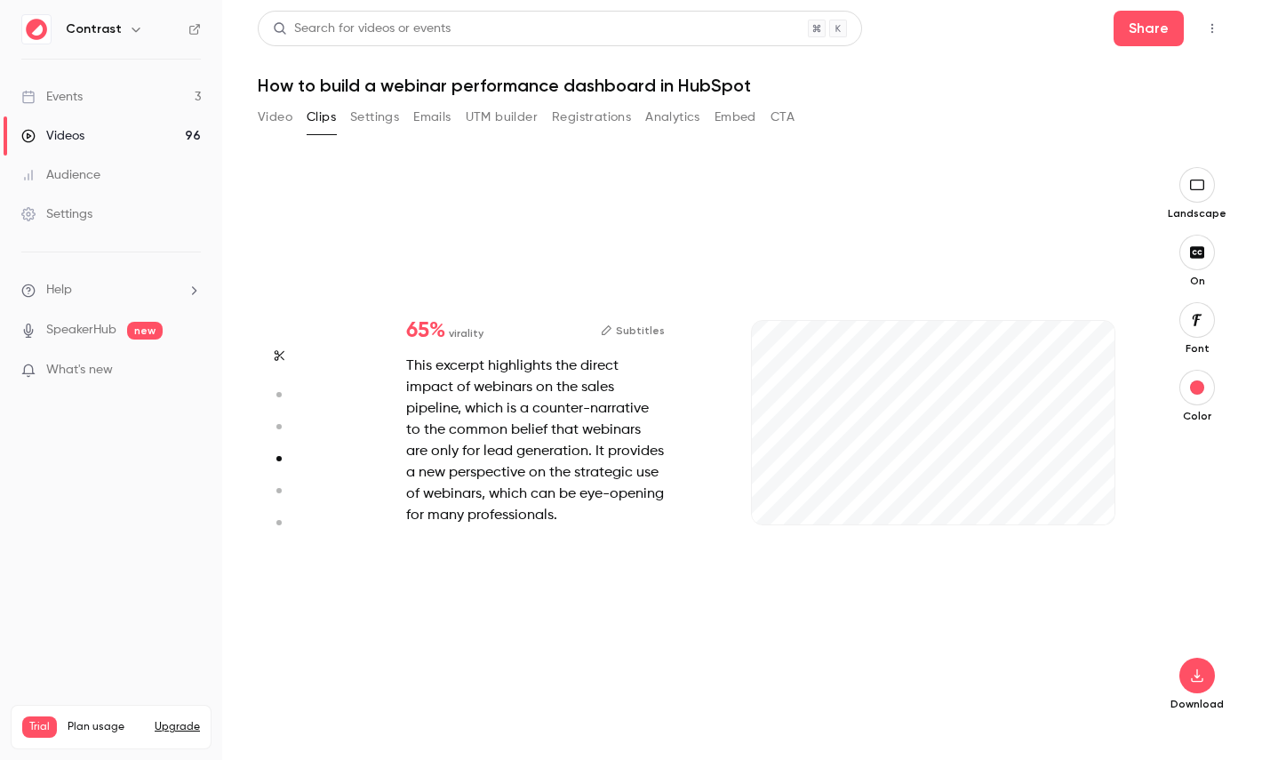
type input "***"
type input "*"
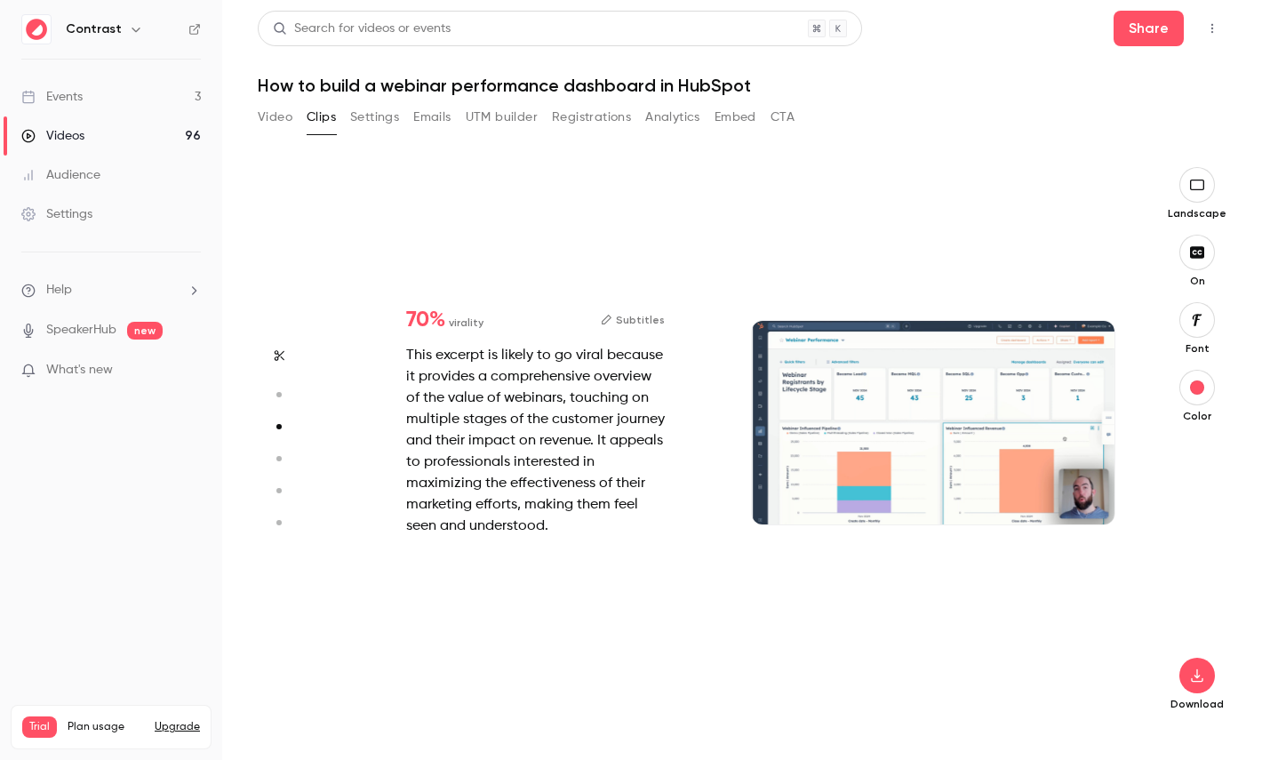
click at [279, 392] on circle "button" at bounding box center [278, 394] width 5 height 5
type input "***"
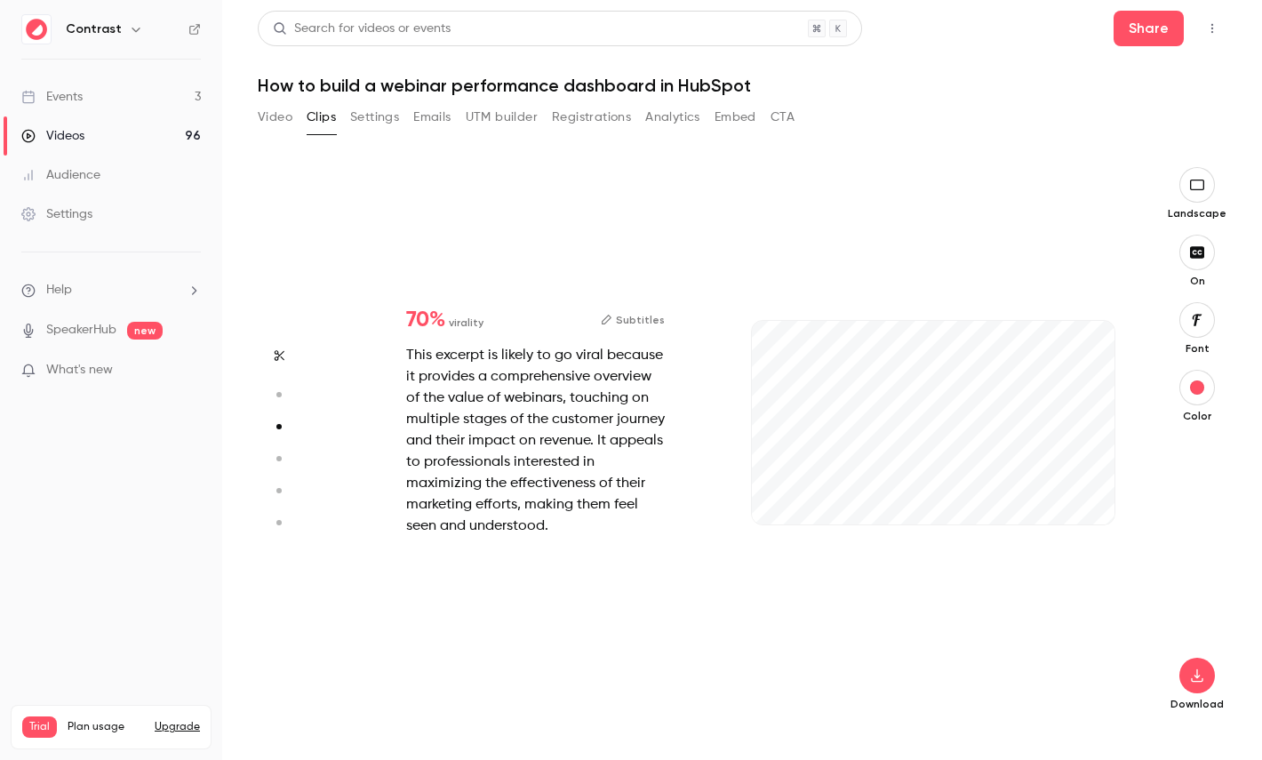
type input "***"
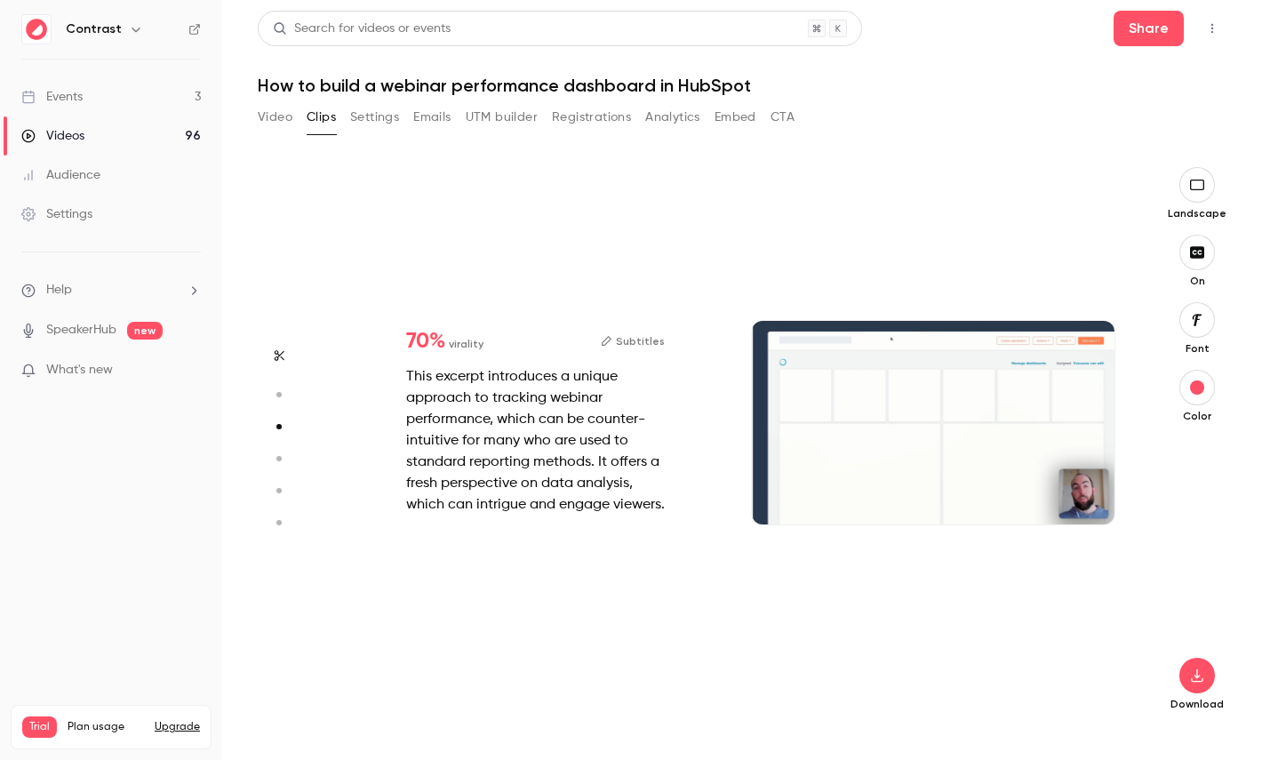
type input "***"
type input "*"
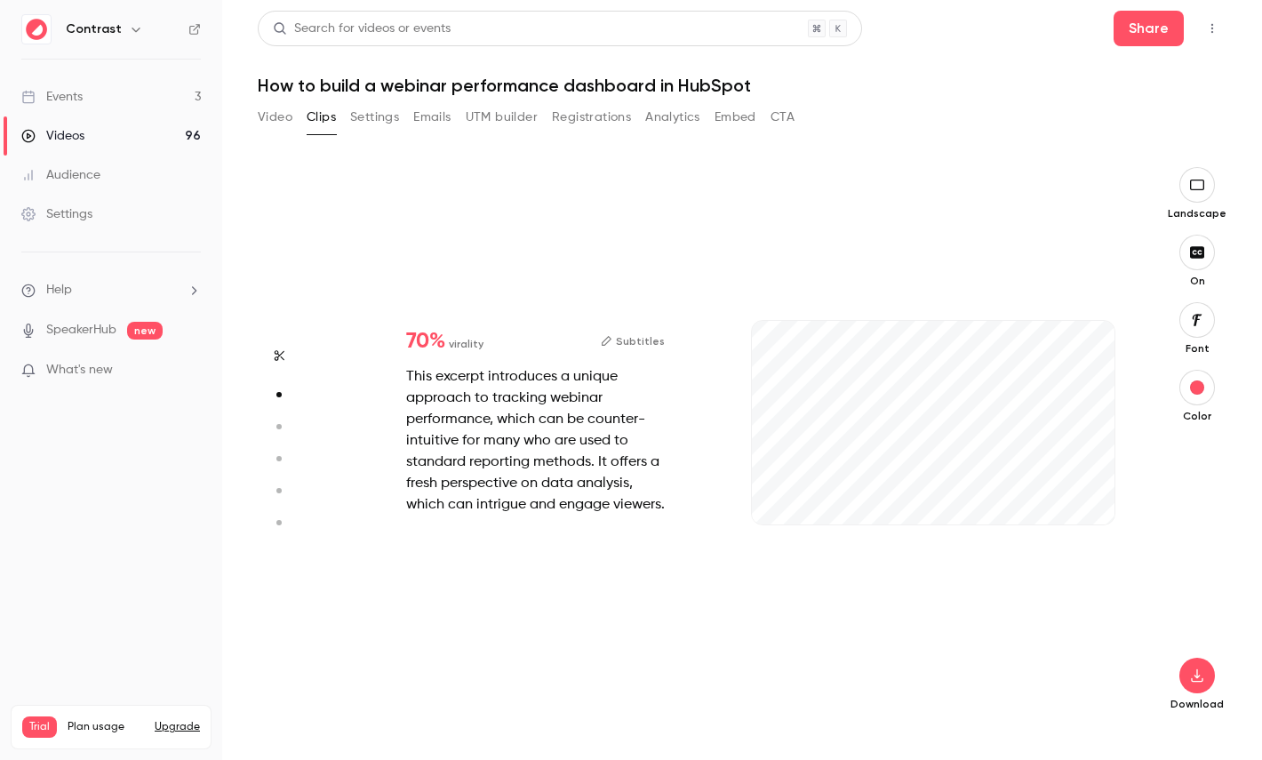
scroll to position [561, 0]
click at [451, 375] on div "This excerpt introduces a unique approach to tracking webinar performance, whic…" at bounding box center [535, 440] width 259 height 149
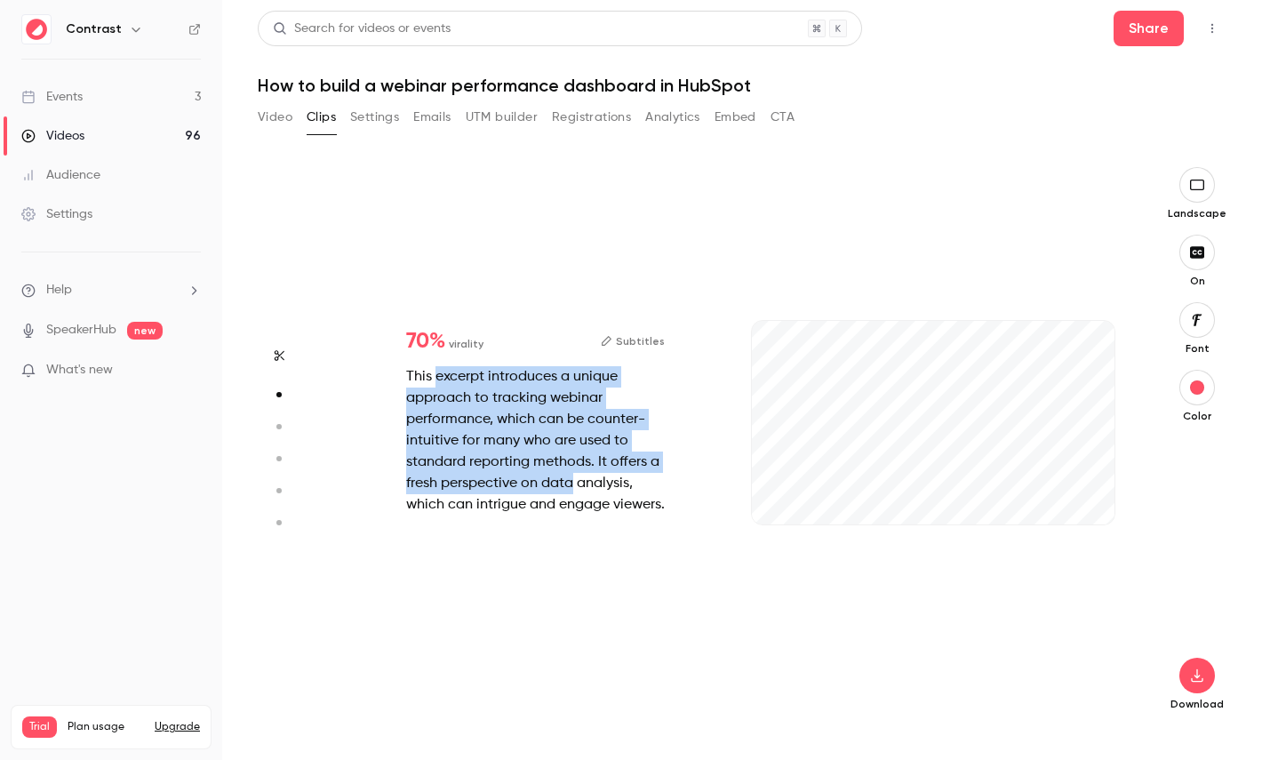
drag, startPoint x: 451, startPoint y: 375, endPoint x: 543, endPoint y: 476, distance: 136.5
click at [543, 476] on div "This excerpt introduces a unique approach to tracking webinar performance, whic…" at bounding box center [535, 440] width 259 height 149
type input "***"
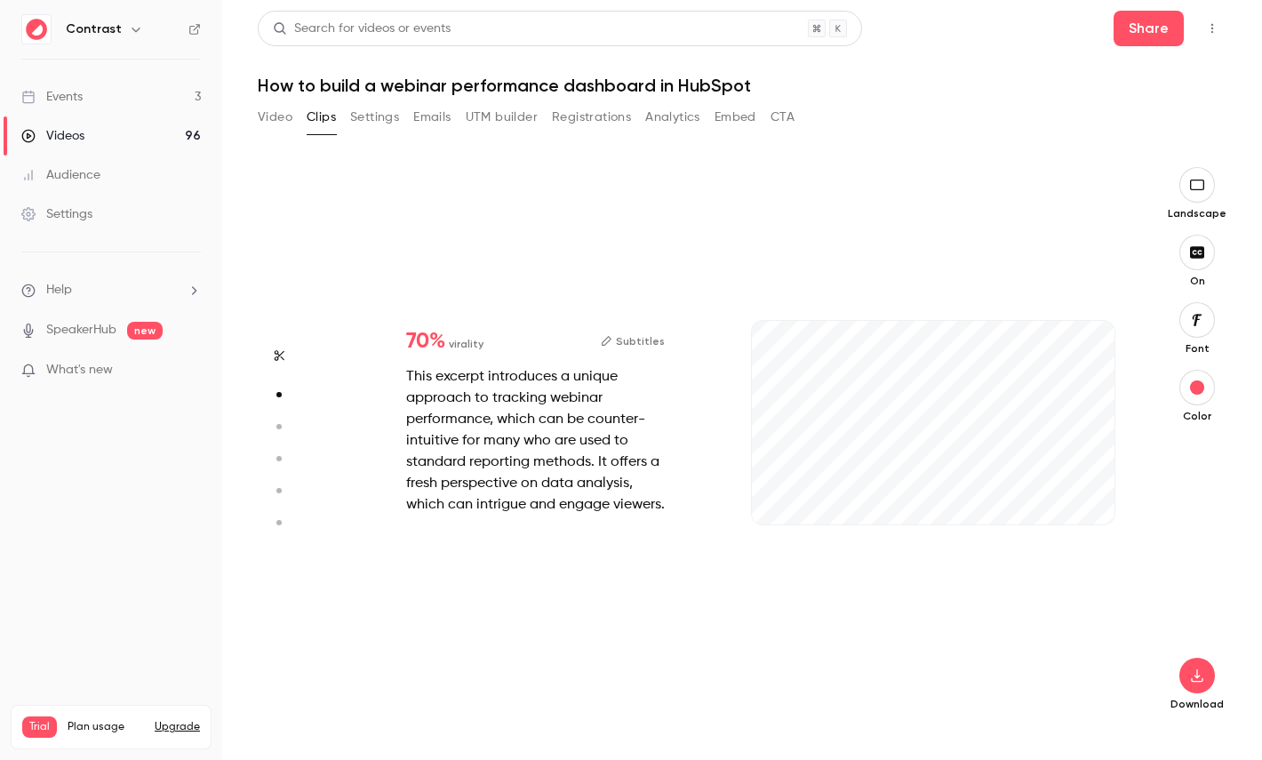
click at [151, 138] on link "Videos 96" at bounding box center [111, 135] width 222 height 39
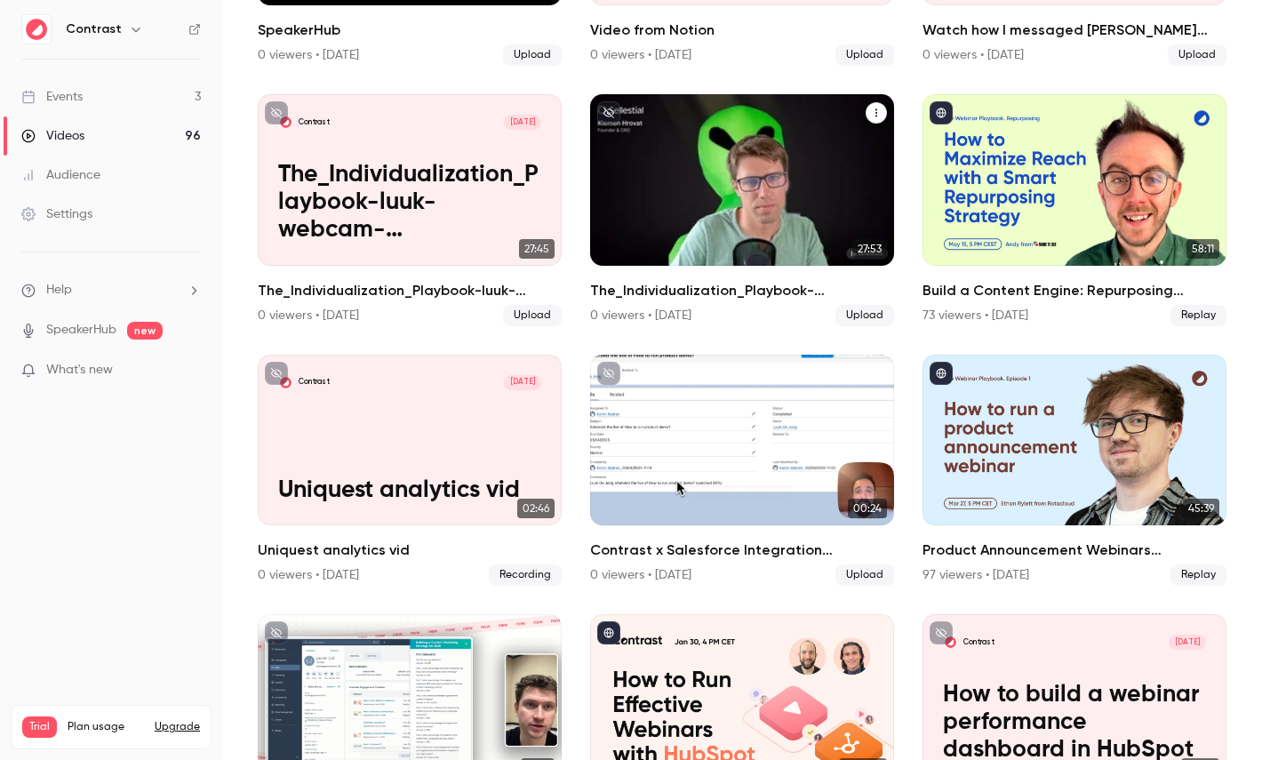
scroll to position [876, 0]
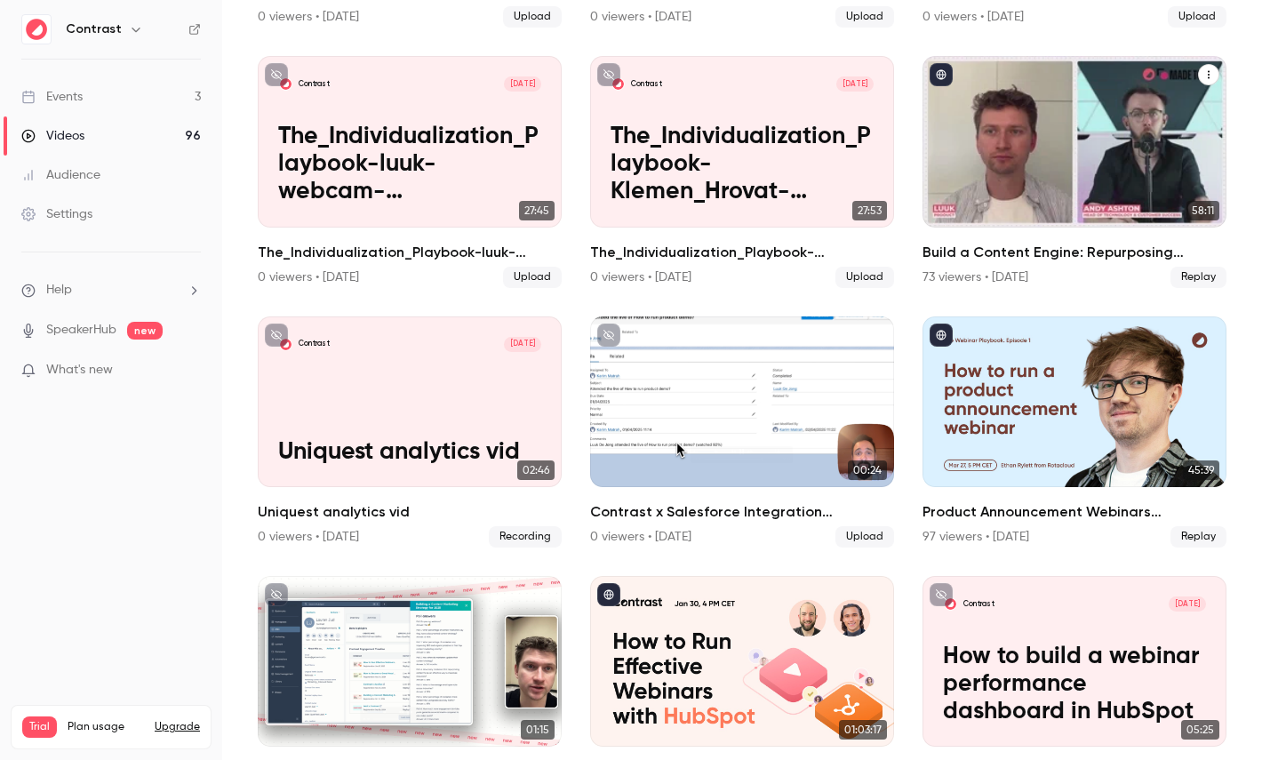
click at [1069, 125] on div "Build a Content Engine: Repurposing Strategies for SaaS Teams" at bounding box center [1074, 141] width 304 height 171
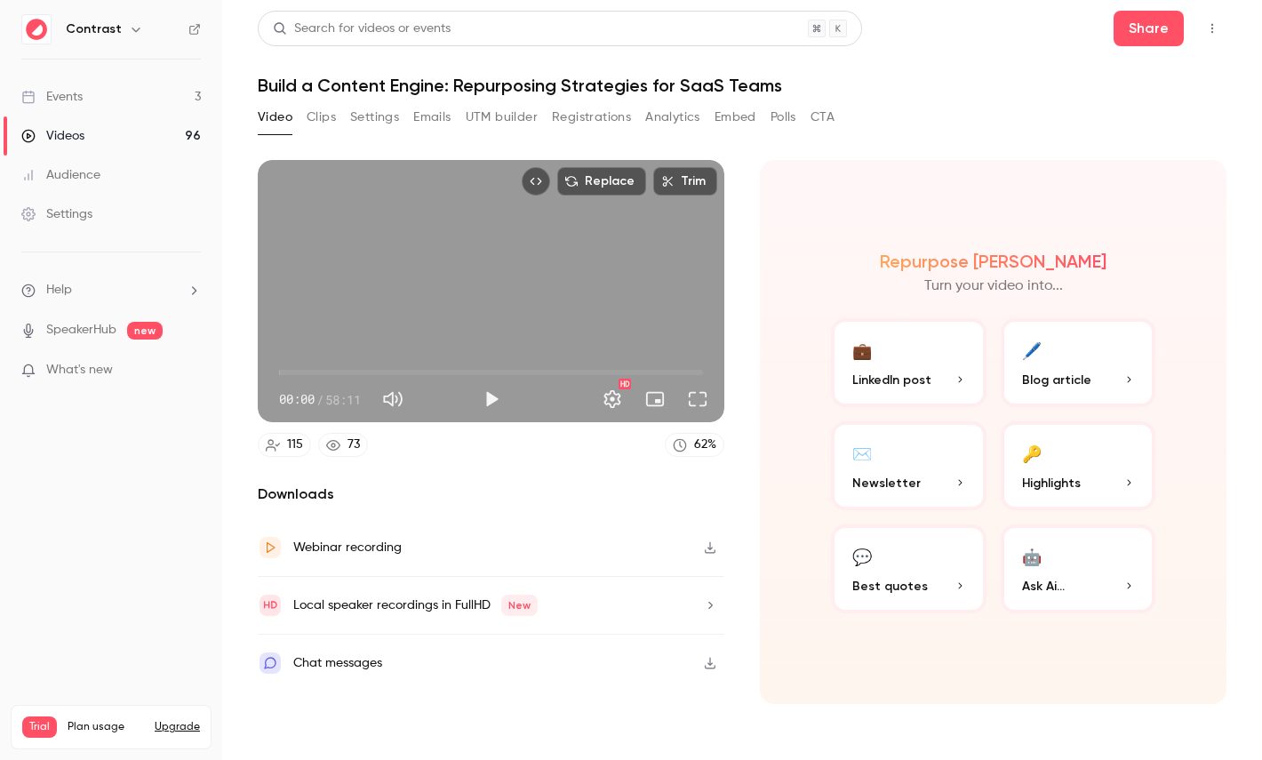
click at [333, 401] on span "58:11" at bounding box center [343, 399] width 36 height 19
drag, startPoint x: 333, startPoint y: 401, endPoint x: 358, endPoint y: 401, distance: 24.9
click at [358, 401] on span "58:11" at bounding box center [343, 399] width 36 height 19
click at [1055, 468] on button "🔑 Highlights" at bounding box center [1077, 465] width 155 height 89
click at [1075, 452] on button "🔑 Highlights" at bounding box center [1077, 465] width 155 height 89
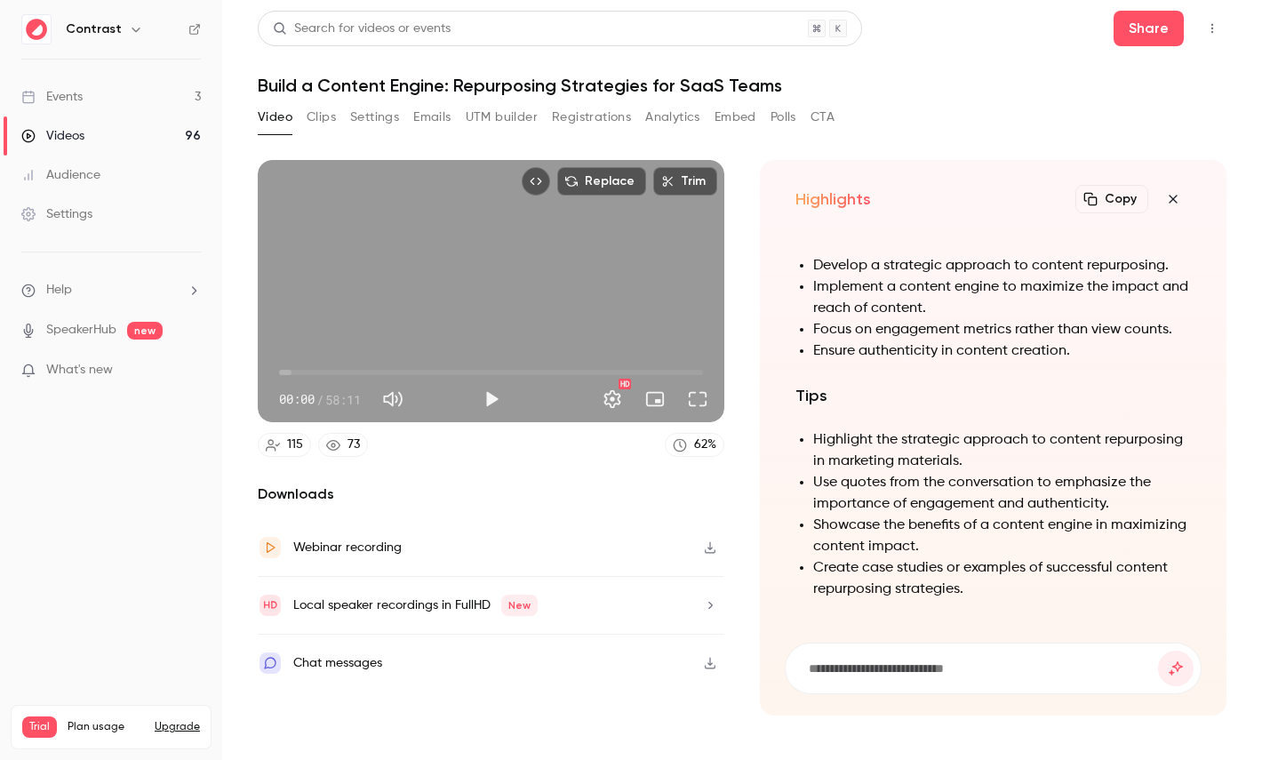
click at [1175, 201] on icon "button" at bounding box center [1172, 199] width 8 height 8
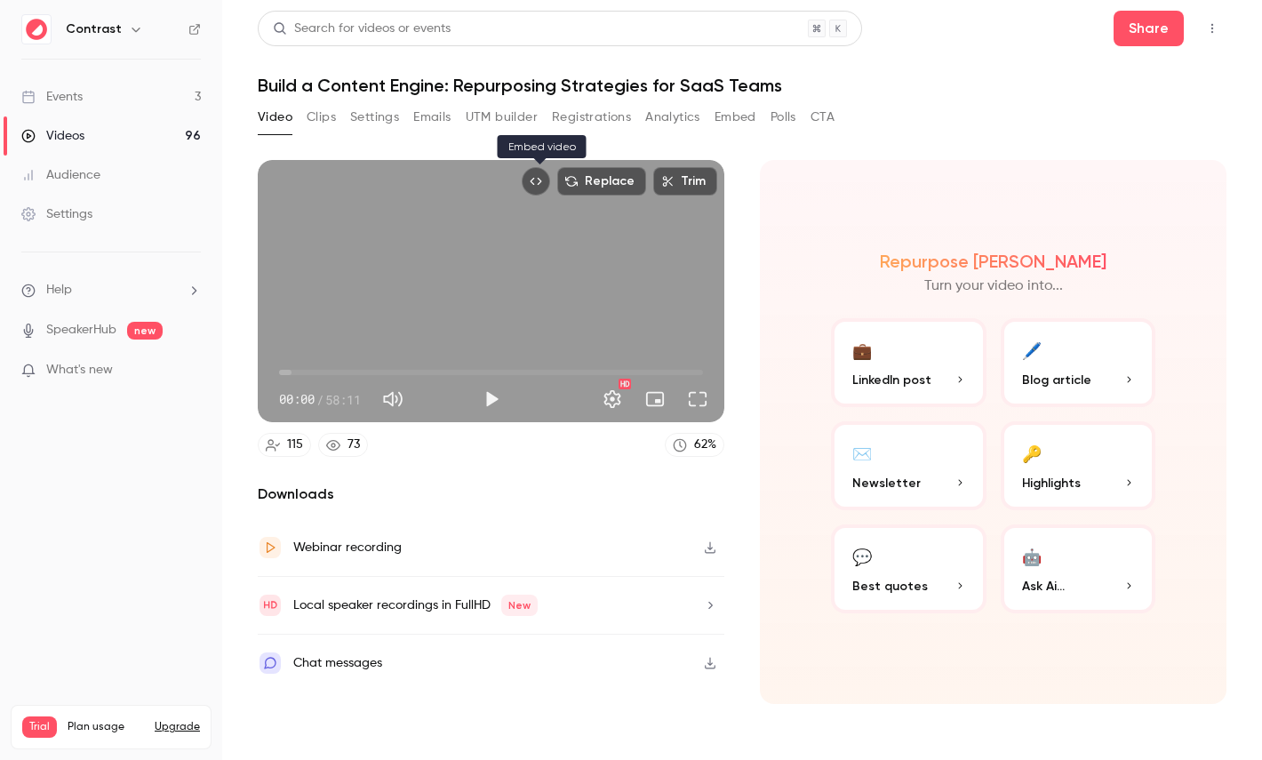
click at [535, 175] on icon "Embed video" at bounding box center [536, 181] width 12 height 12
click at [189, 44] on div "Contrast" at bounding box center [110, 29] width 179 height 30
click at [190, 36] on div "Contrast" at bounding box center [110, 29] width 179 height 30
click at [190, 34] on icon at bounding box center [194, 29] width 11 height 11
click at [132, 220] on link "Settings" at bounding box center [111, 214] width 222 height 39
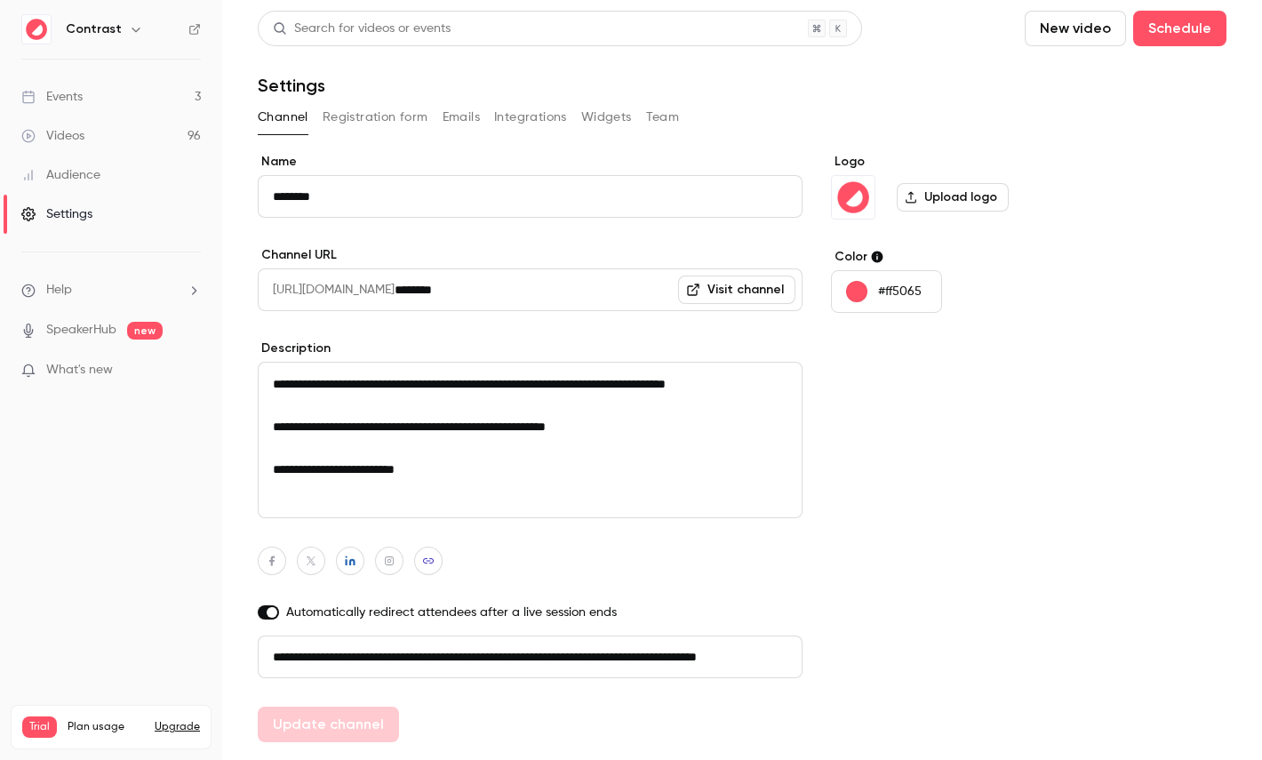
click at [379, 118] on button "Registration form" at bounding box center [376, 117] width 106 height 28
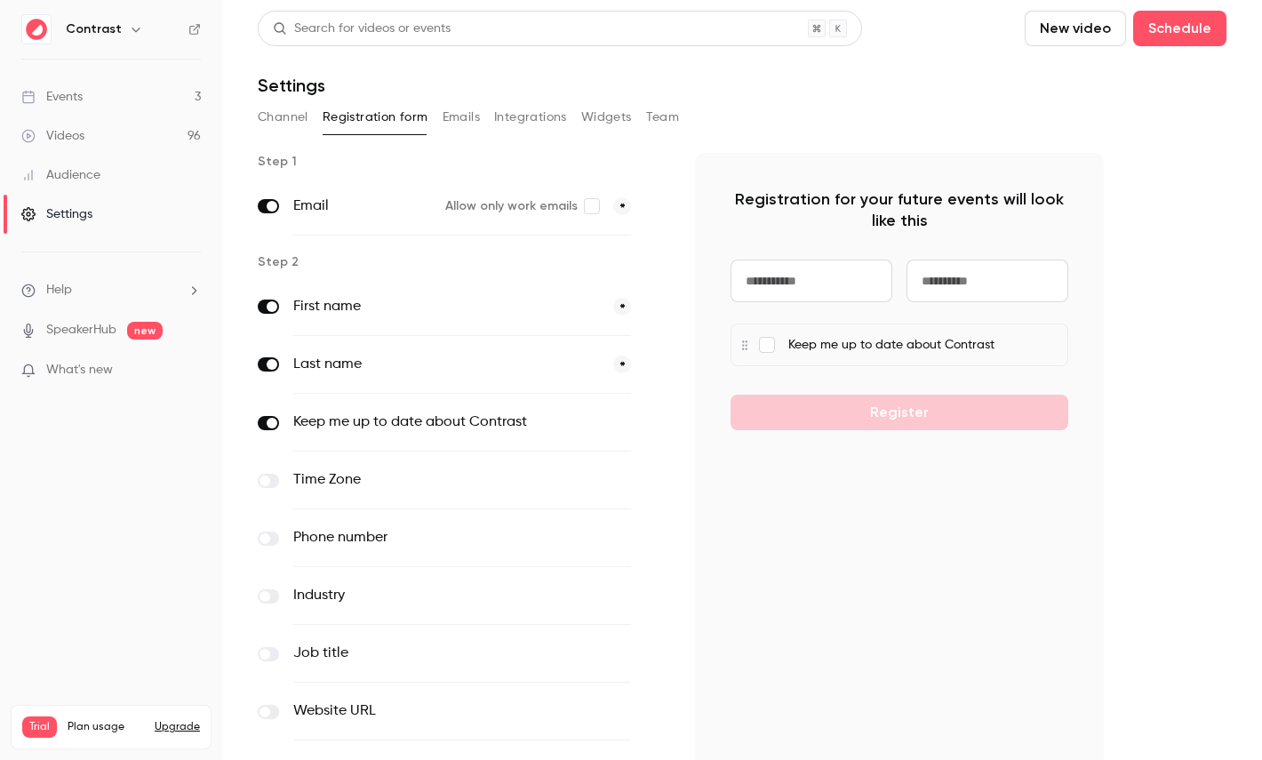
scroll to position [173, 0]
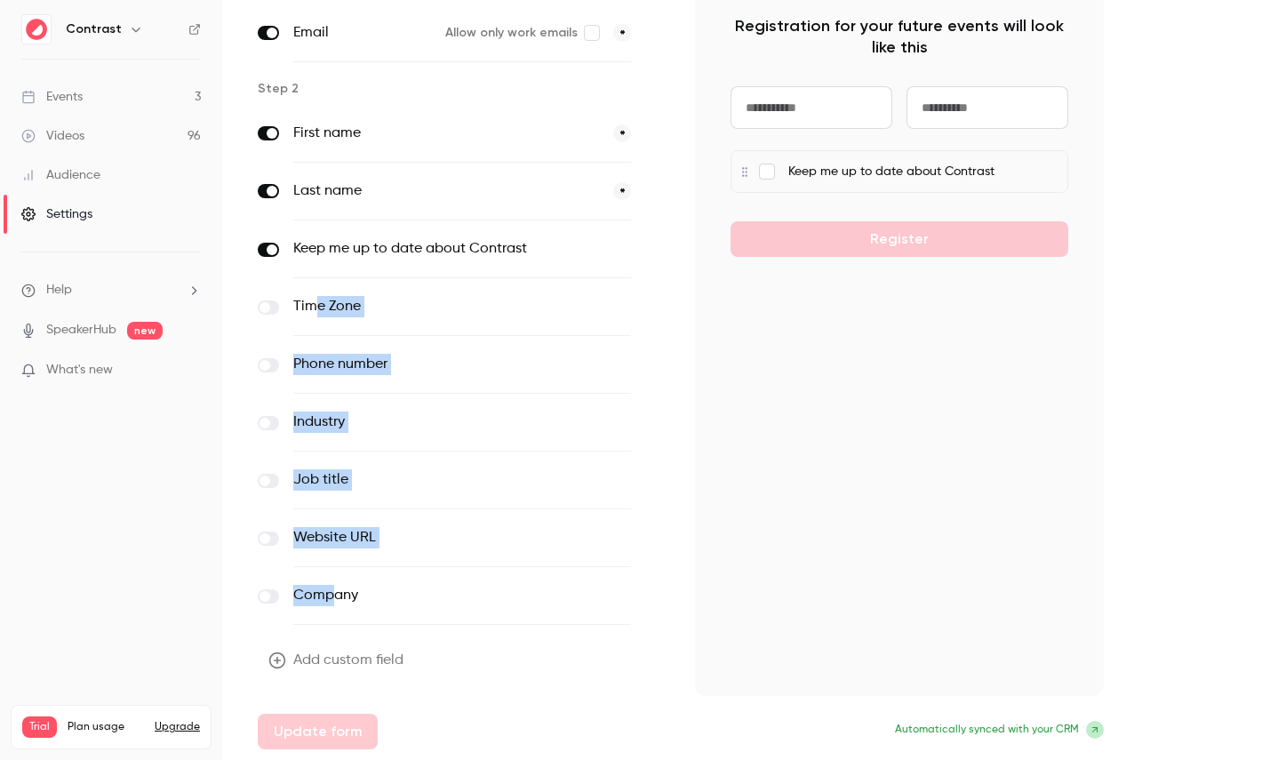
drag, startPoint x: 318, startPoint y: 306, endPoint x: 335, endPoint y: 600, distance: 294.6
click at [335, 601] on div "First name * Last name * Keep me up to date about Contrast optional Time Zone o…" at bounding box center [462, 365] width 409 height 520
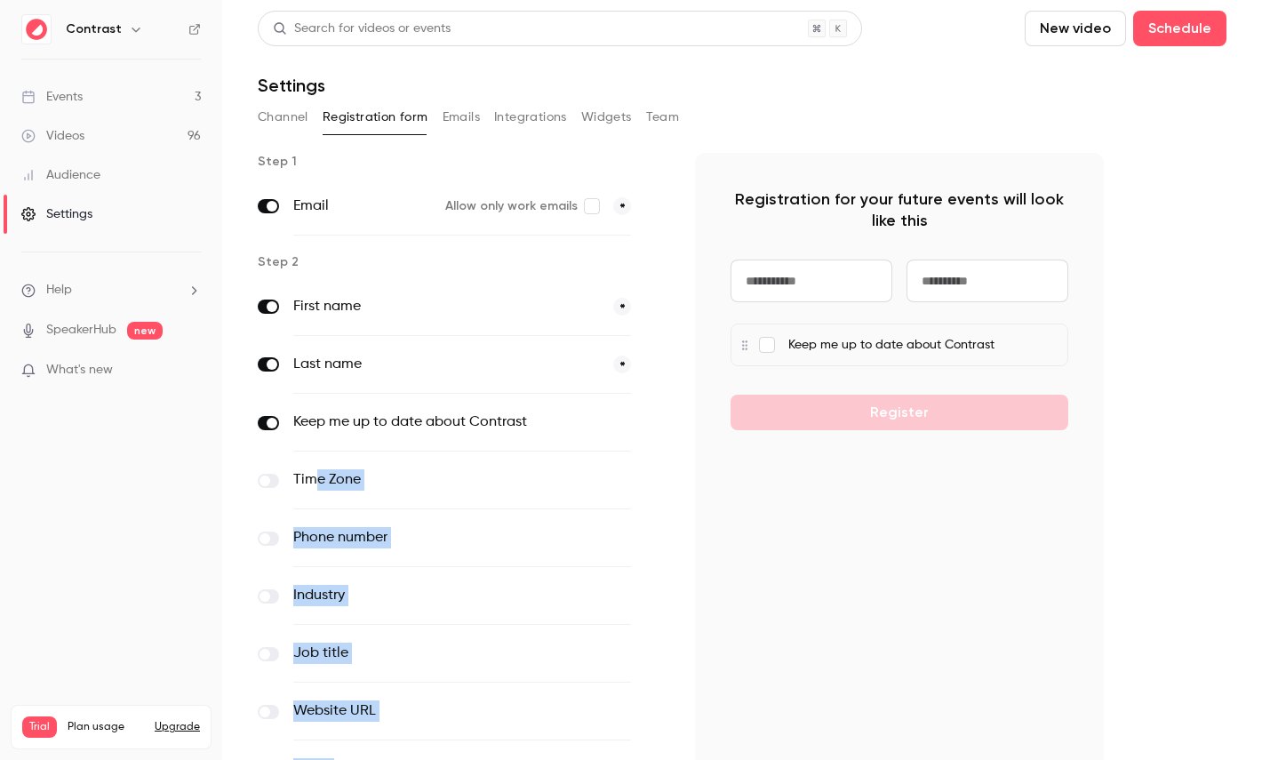
click at [466, 114] on button "Emails" at bounding box center [460, 117] width 37 height 28
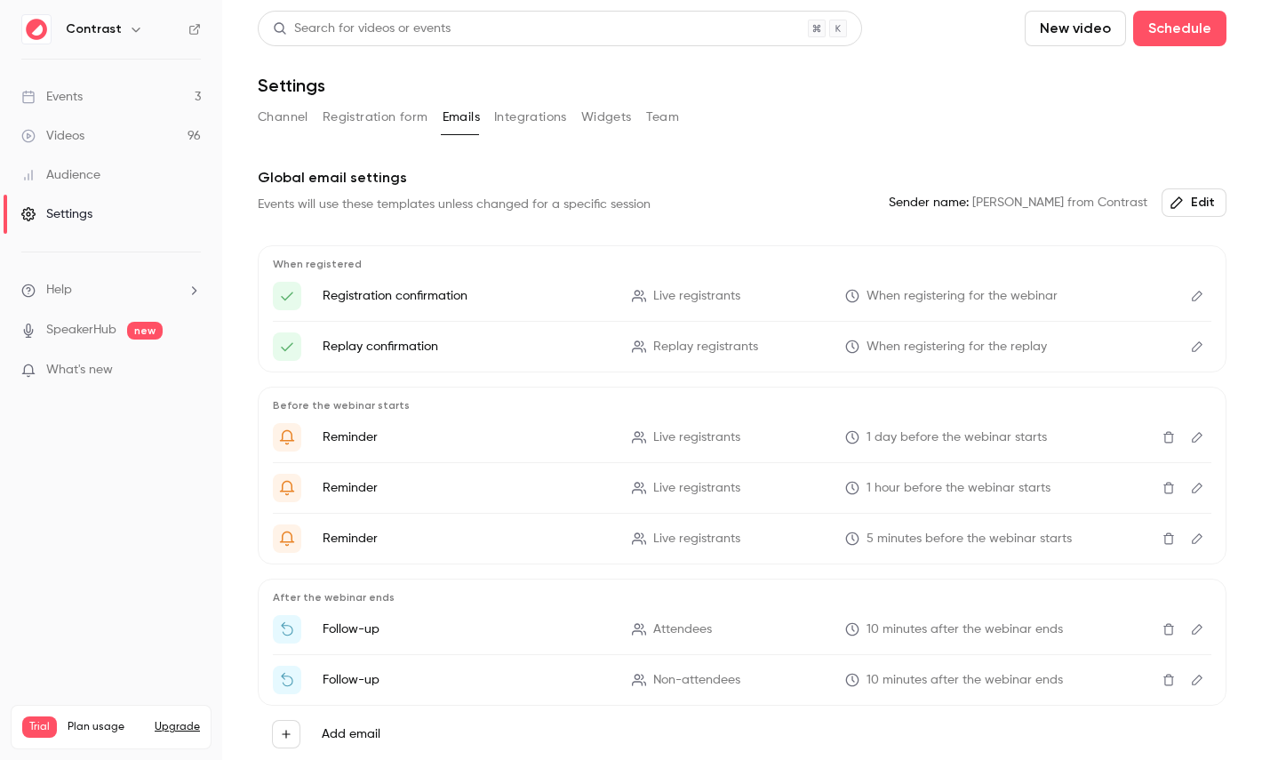
scroll to position [77, 0]
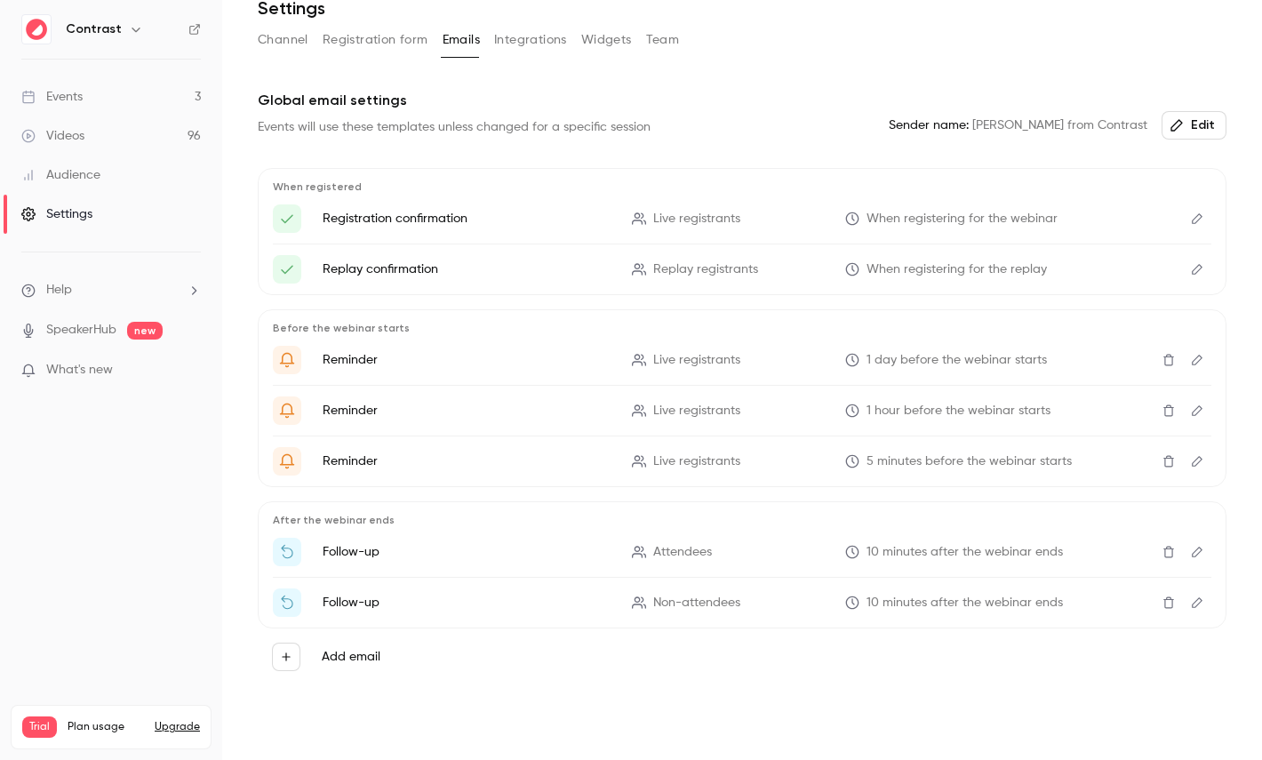
click at [1200, 220] on icon "Edit" at bounding box center [1197, 218] width 14 height 12
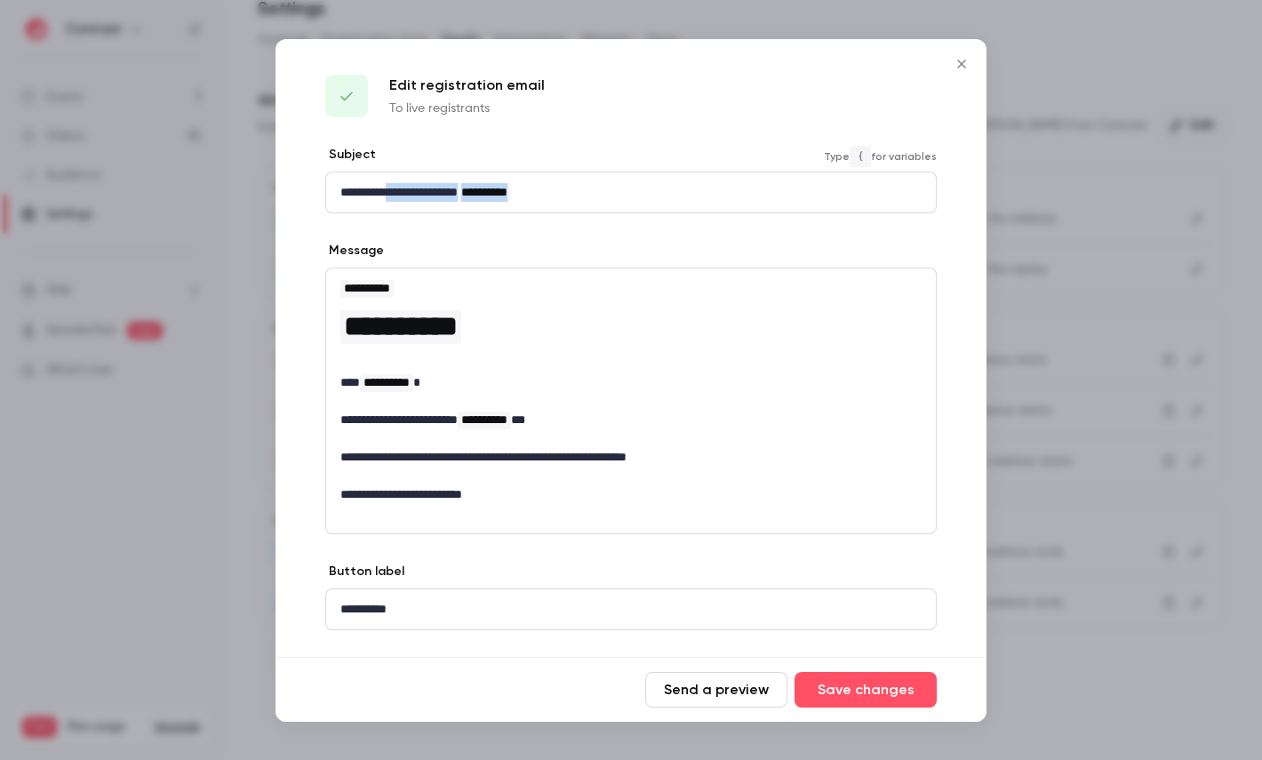
drag, startPoint x: 398, startPoint y: 192, endPoint x: 642, endPoint y: 192, distance: 243.5
click at [642, 192] on p "**********" at bounding box center [630, 192] width 581 height 19
click at [1067, 255] on div at bounding box center [631, 380] width 1262 height 760
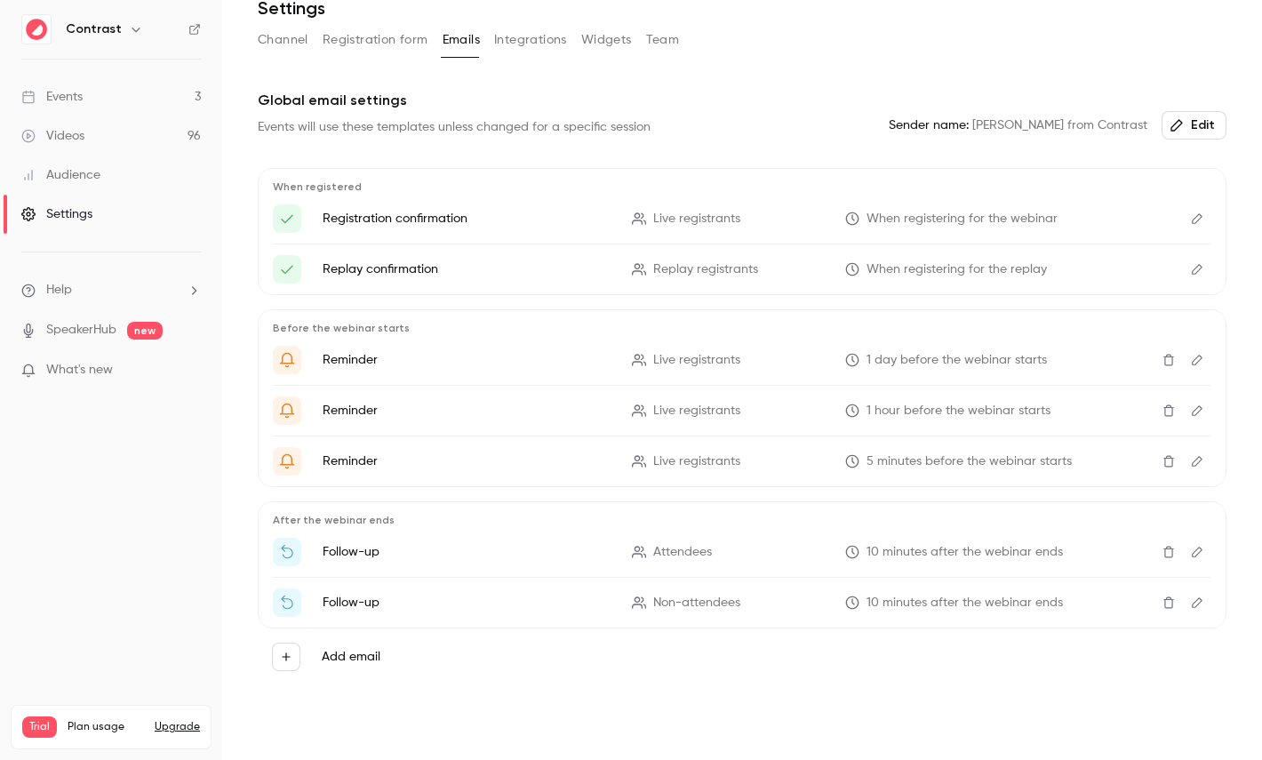
click at [540, 41] on button "Integrations" at bounding box center [530, 40] width 73 height 28
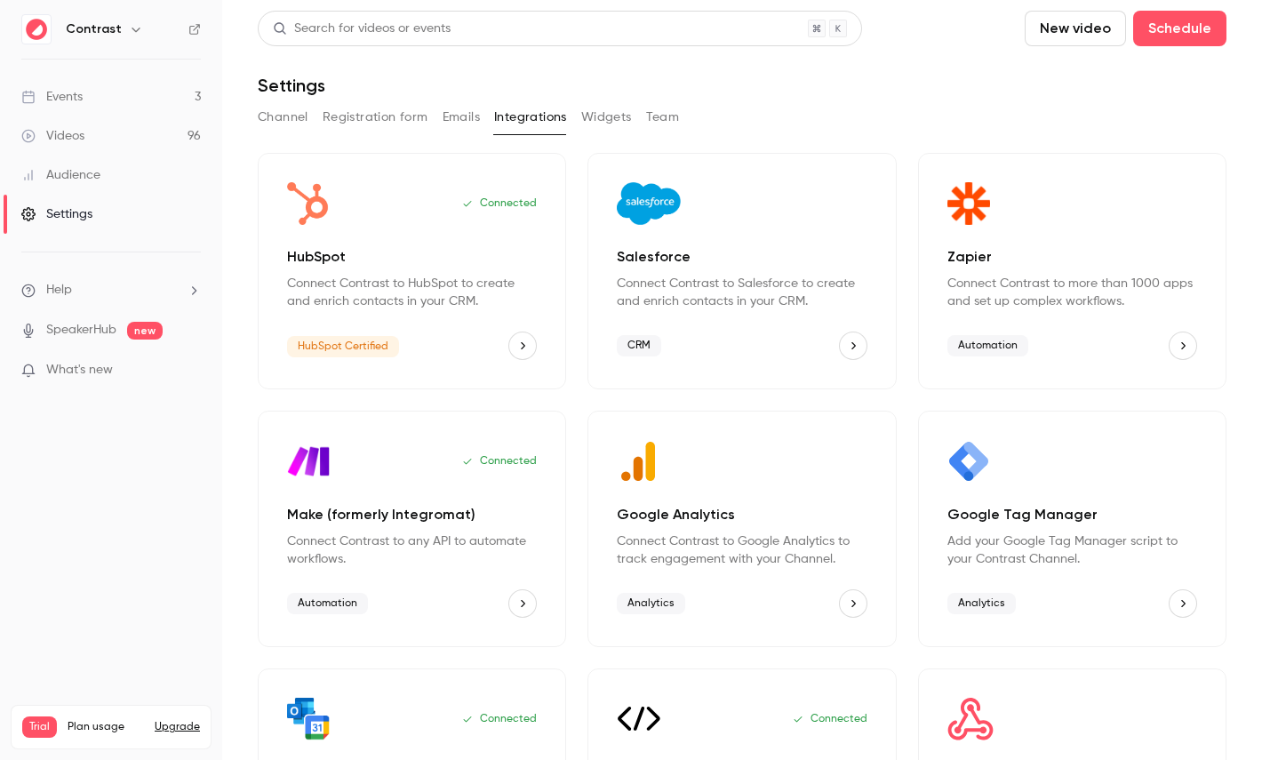
click at [663, 125] on button "Team" at bounding box center [663, 117] width 34 height 28
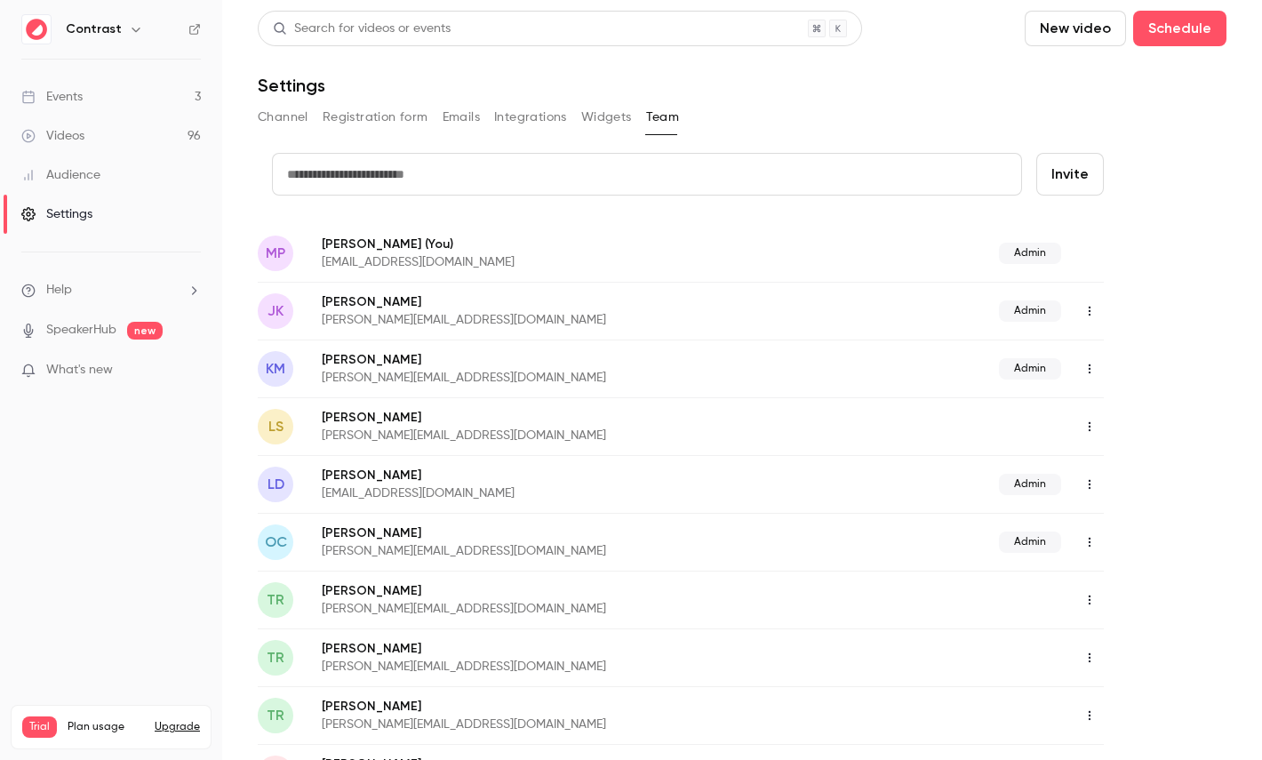
click at [87, 170] on div "Audience" at bounding box center [60, 175] width 79 height 18
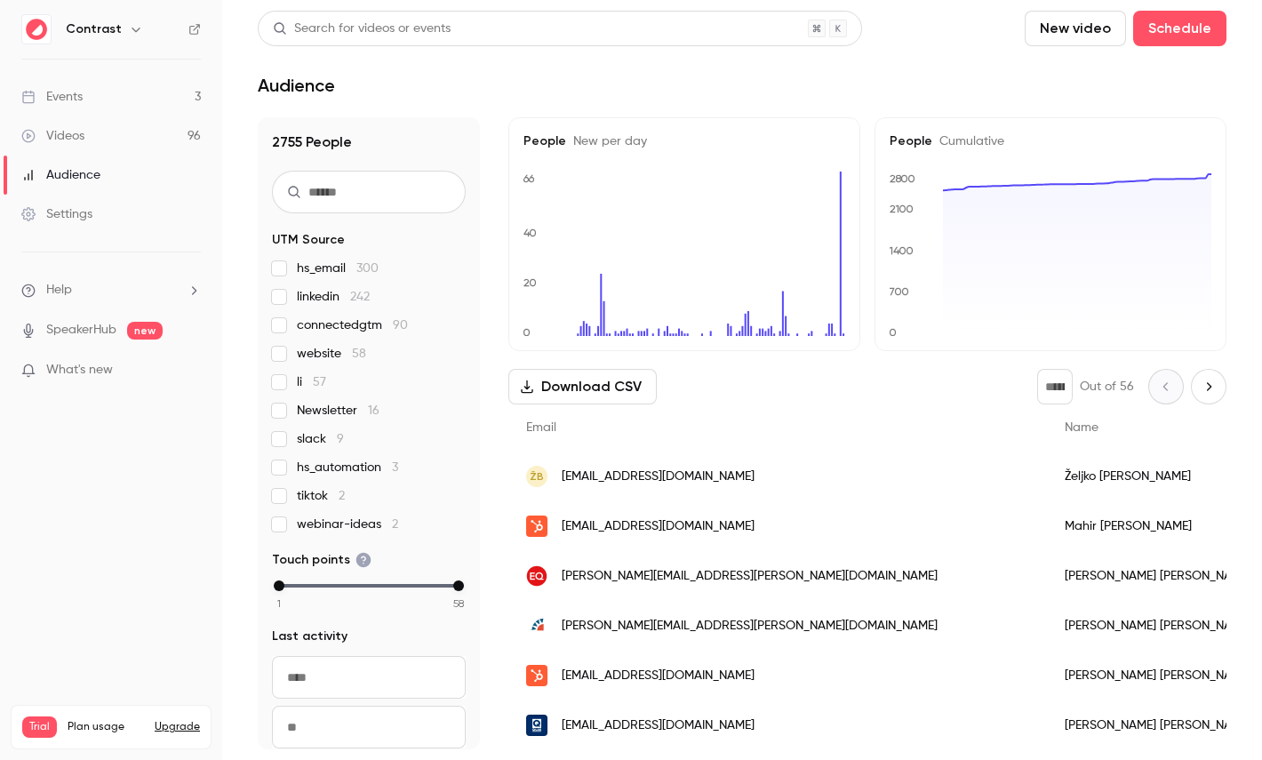
click at [132, 150] on link "Videos 96" at bounding box center [111, 135] width 222 height 39
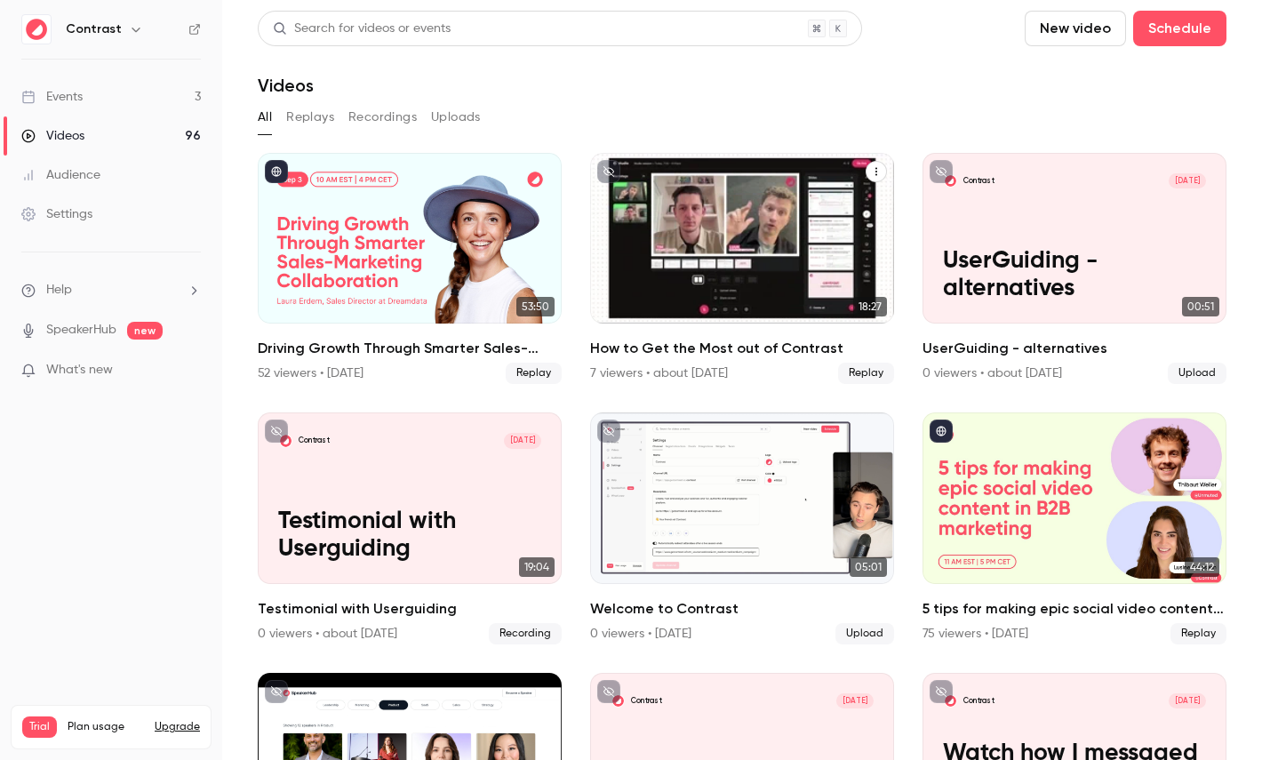
click at [379, 234] on div "Driving Growth Through Smarter Sales-Marketing Collaboration" at bounding box center [410, 238] width 304 height 171
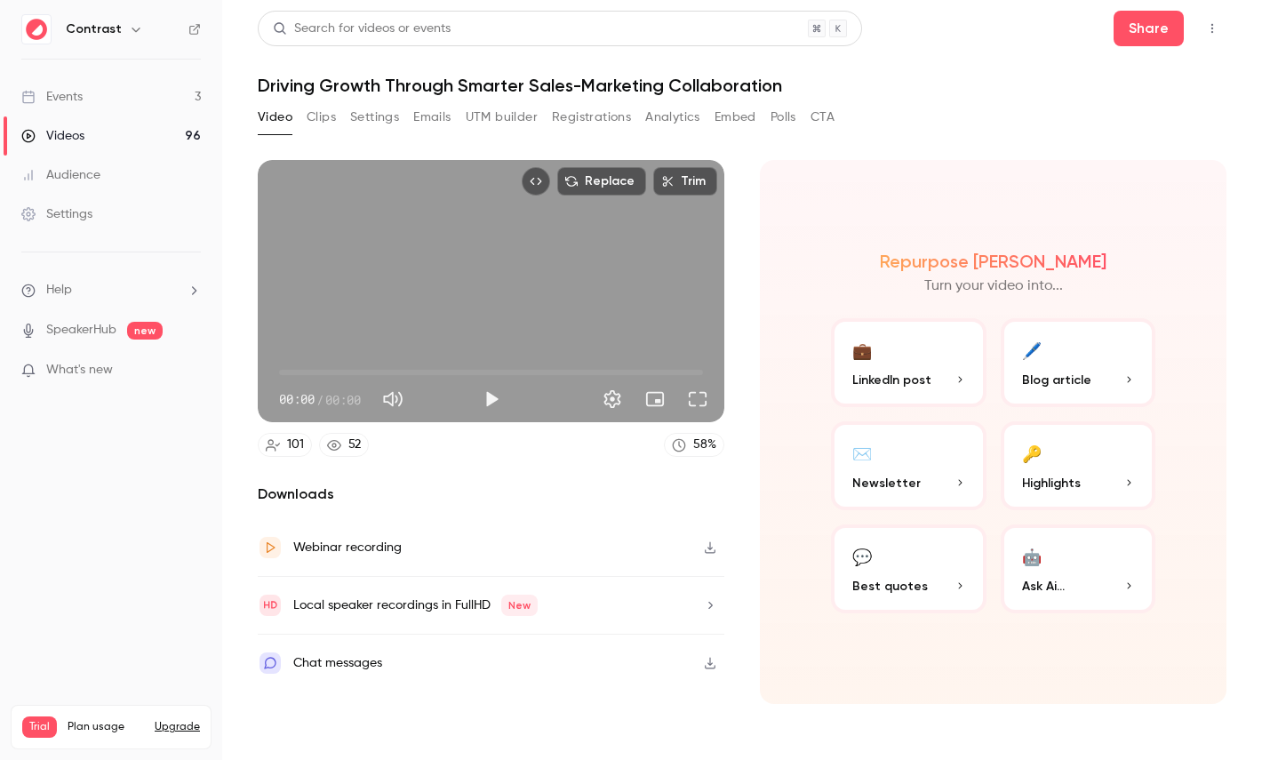
click at [570, 114] on button "Registrations" at bounding box center [591, 117] width 79 height 28
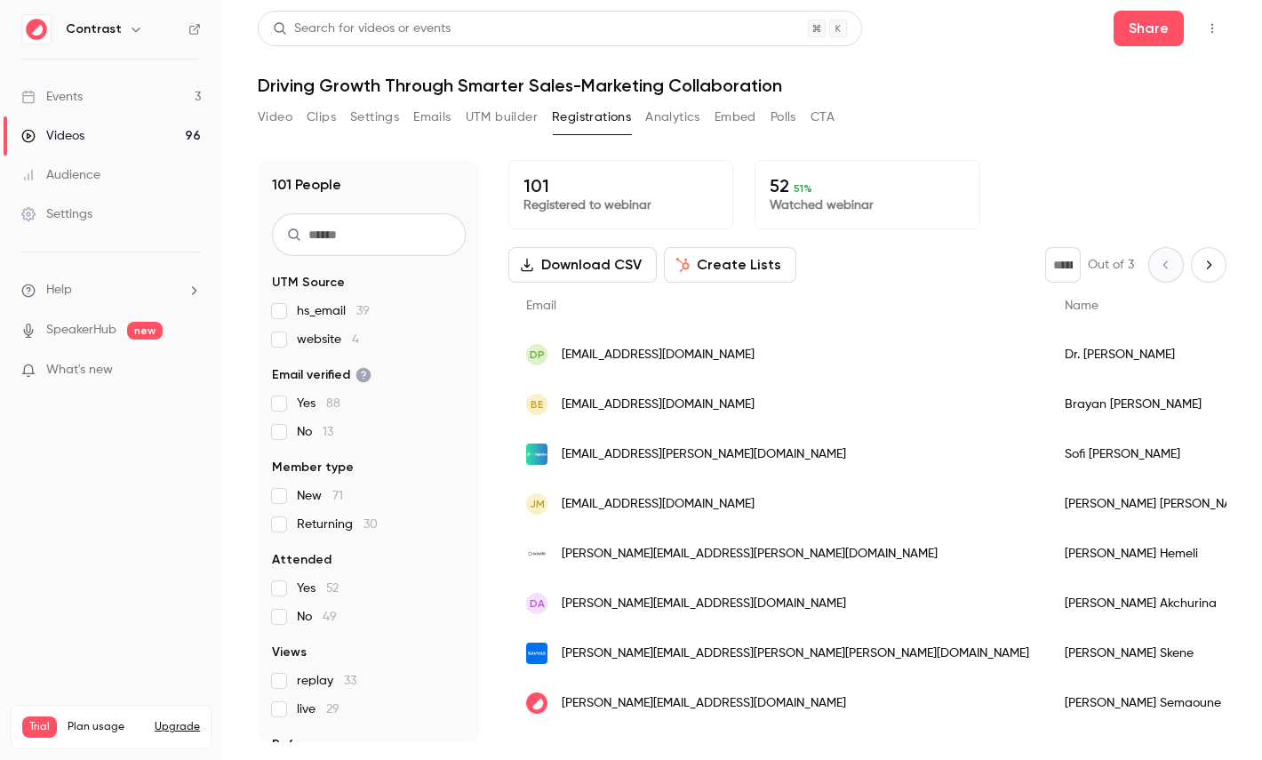
scroll to position [83, 0]
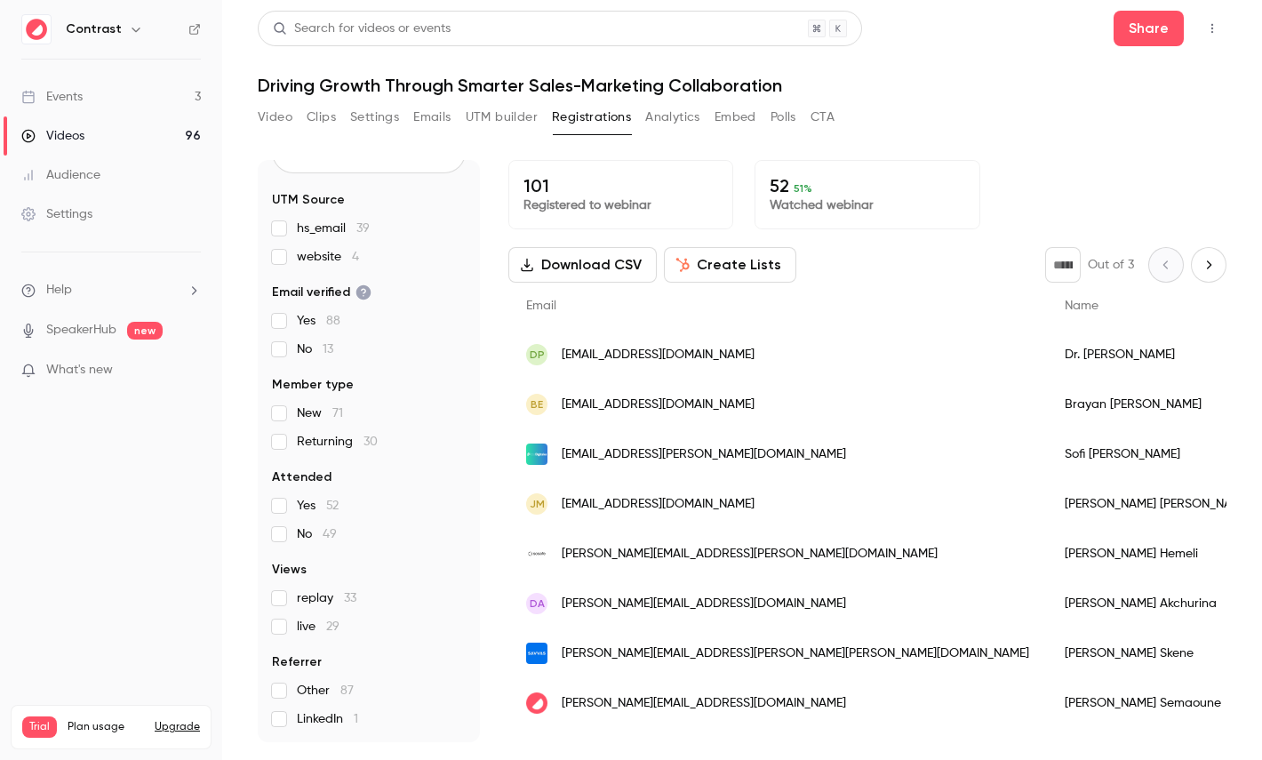
click at [677, 116] on button "Analytics" at bounding box center [672, 117] width 55 height 28
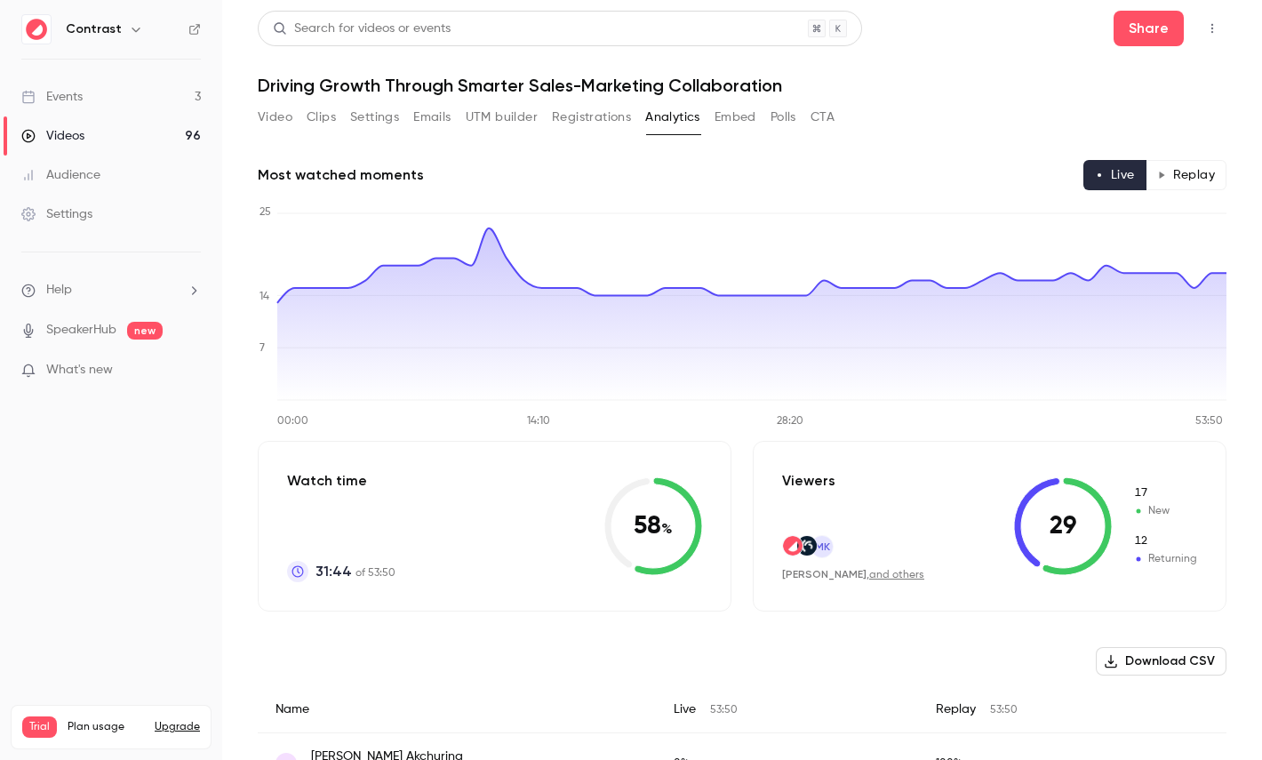
click at [1207, 182] on button "Replay" at bounding box center [1185, 175] width 81 height 30
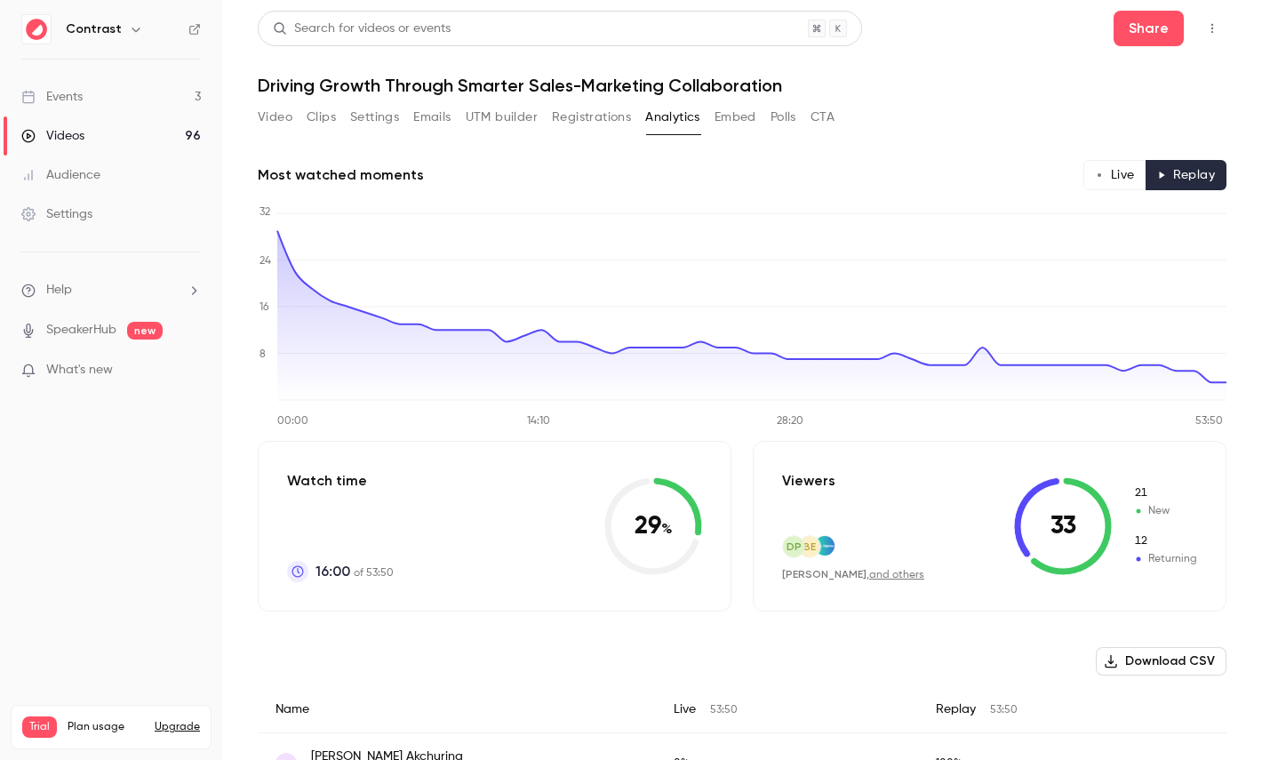
click at [1129, 178] on button "Live" at bounding box center [1114, 175] width 63 height 30
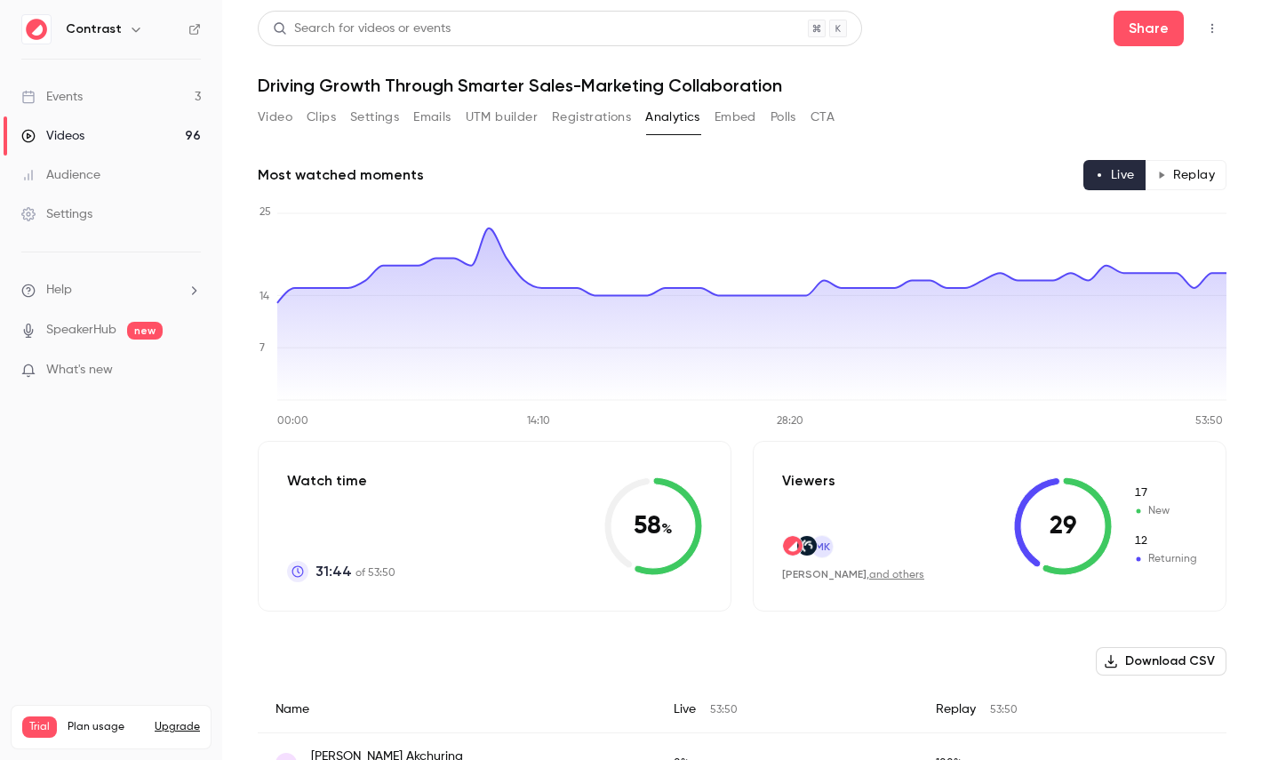
click at [785, 116] on button "Polls" at bounding box center [783, 117] width 26 height 28
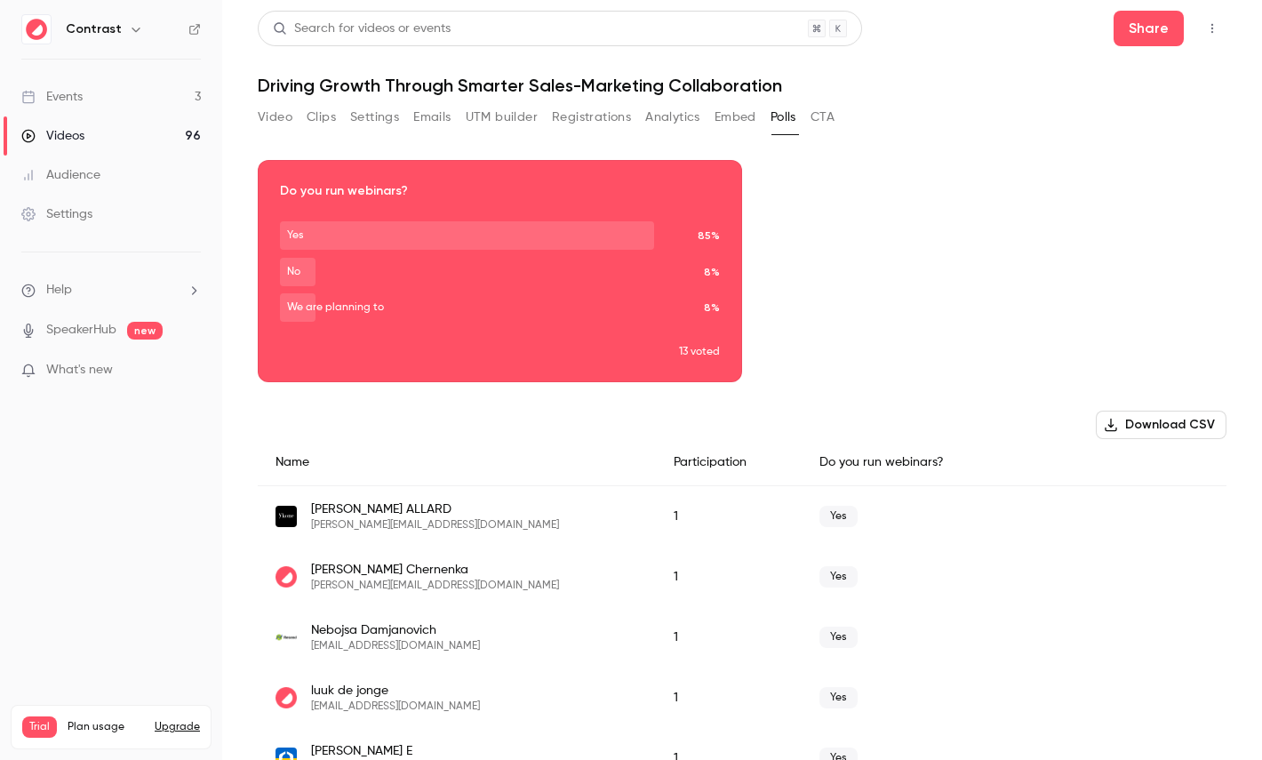
click at [809, 120] on div "Video Clips Settings Emails UTM builder Registrations Analytics Embed Polls CTA" at bounding box center [546, 117] width 577 height 28
click at [822, 118] on button "CTA" at bounding box center [822, 117] width 24 height 28
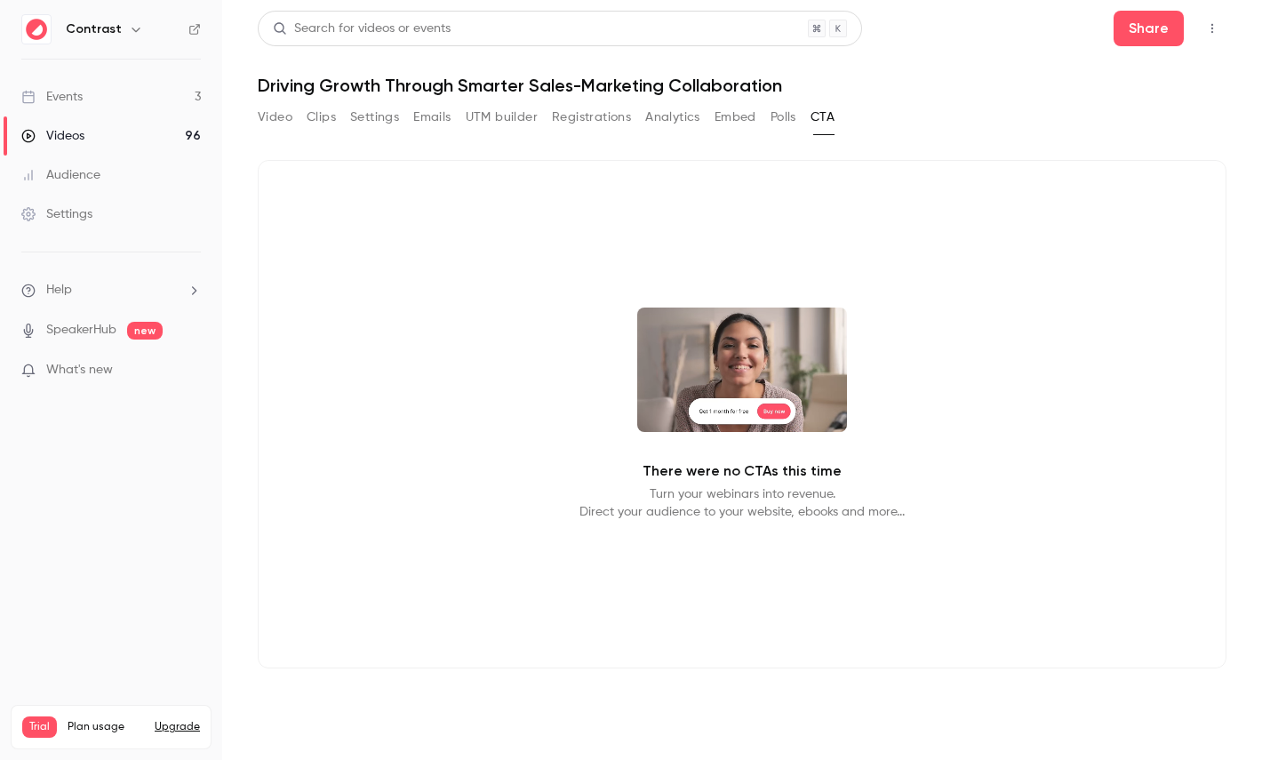
click at [182, 720] on button "Upgrade" at bounding box center [177, 727] width 45 height 14
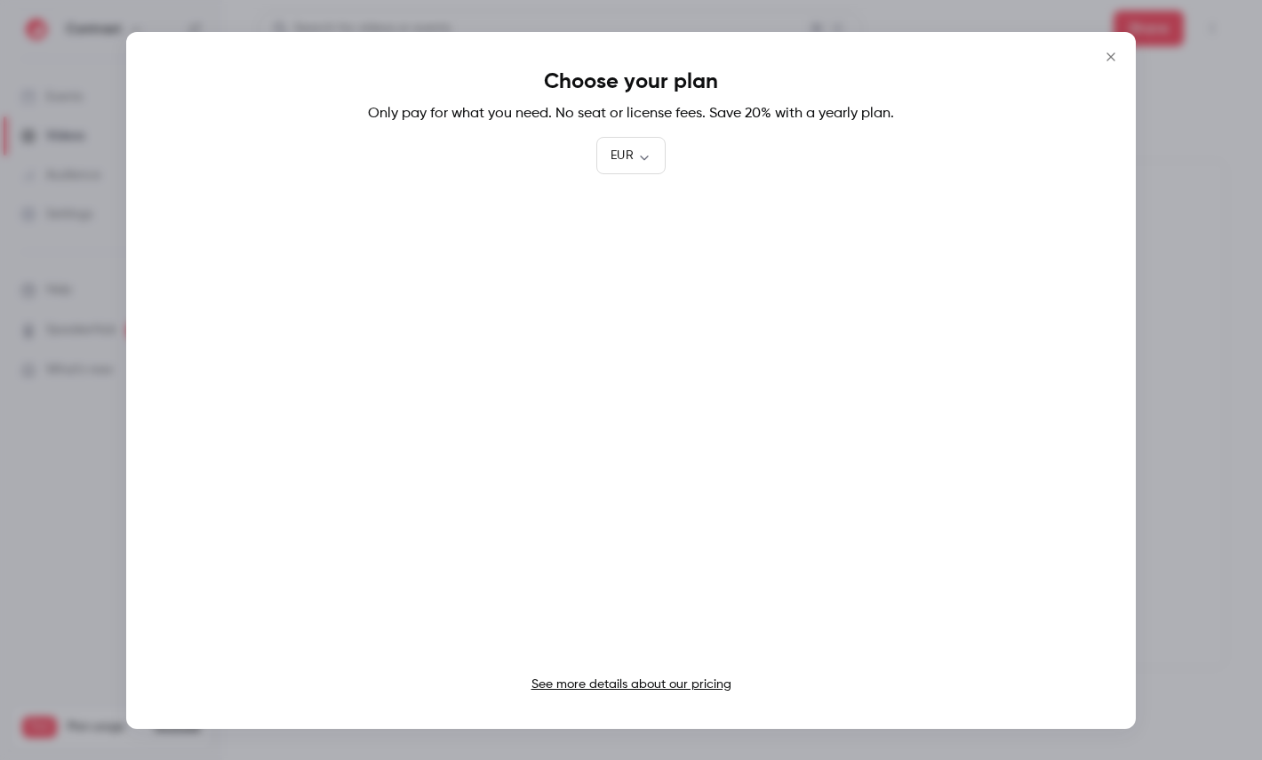
click at [1168, 134] on div at bounding box center [631, 380] width 1262 height 760
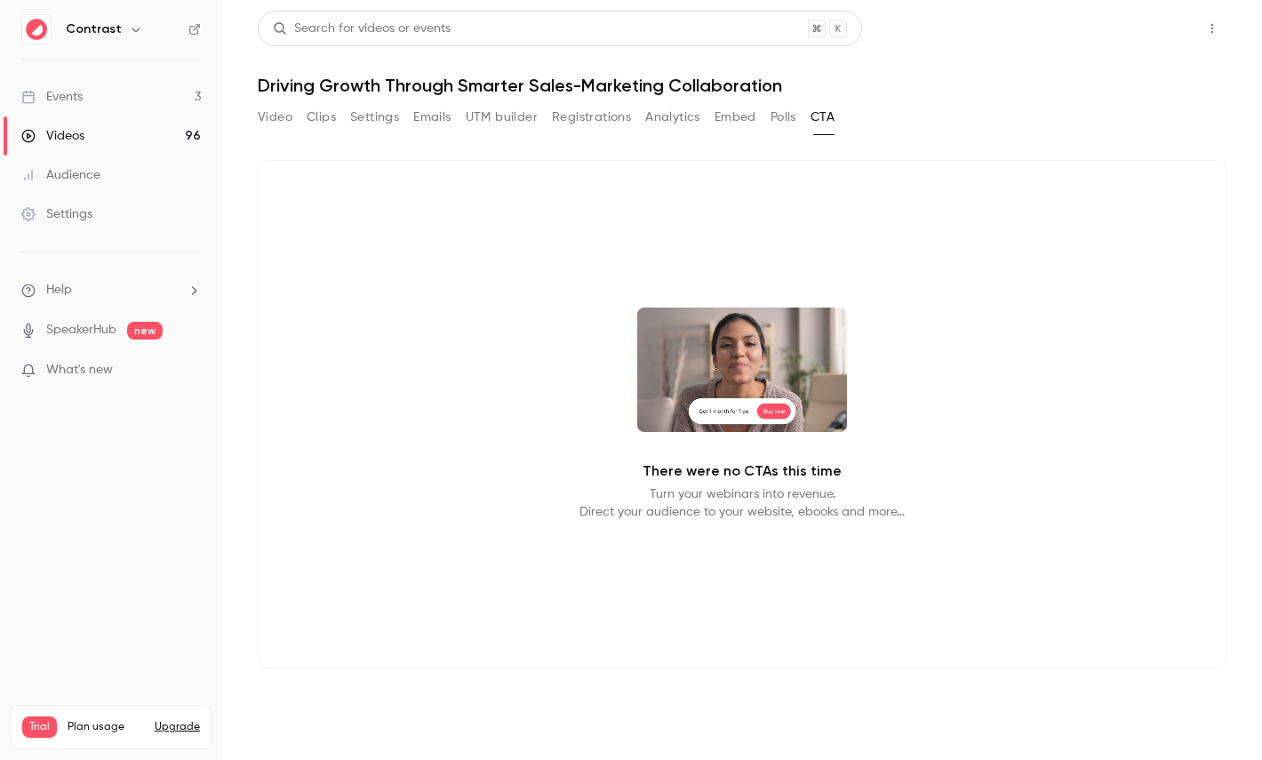
click at [1150, 38] on button "Share" at bounding box center [1148, 29] width 70 height 36
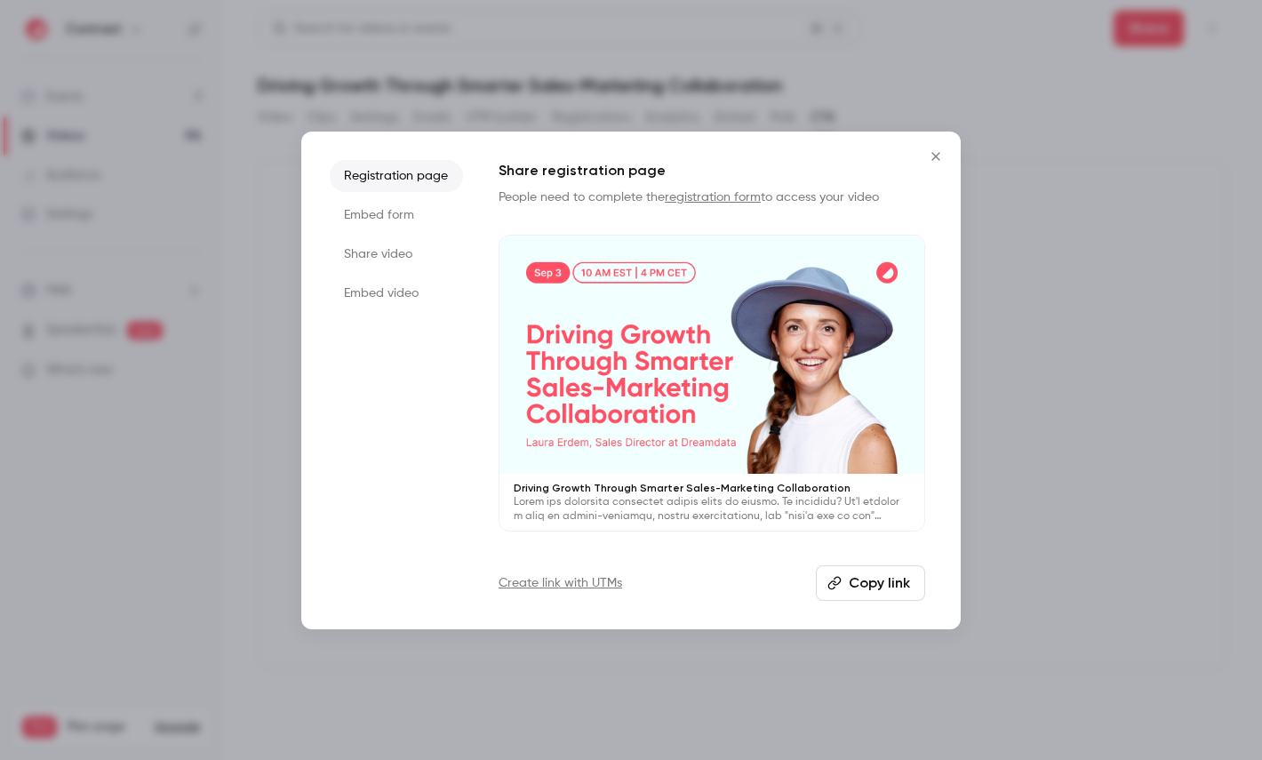
click at [391, 290] on li "Embed video" at bounding box center [396, 293] width 133 height 32
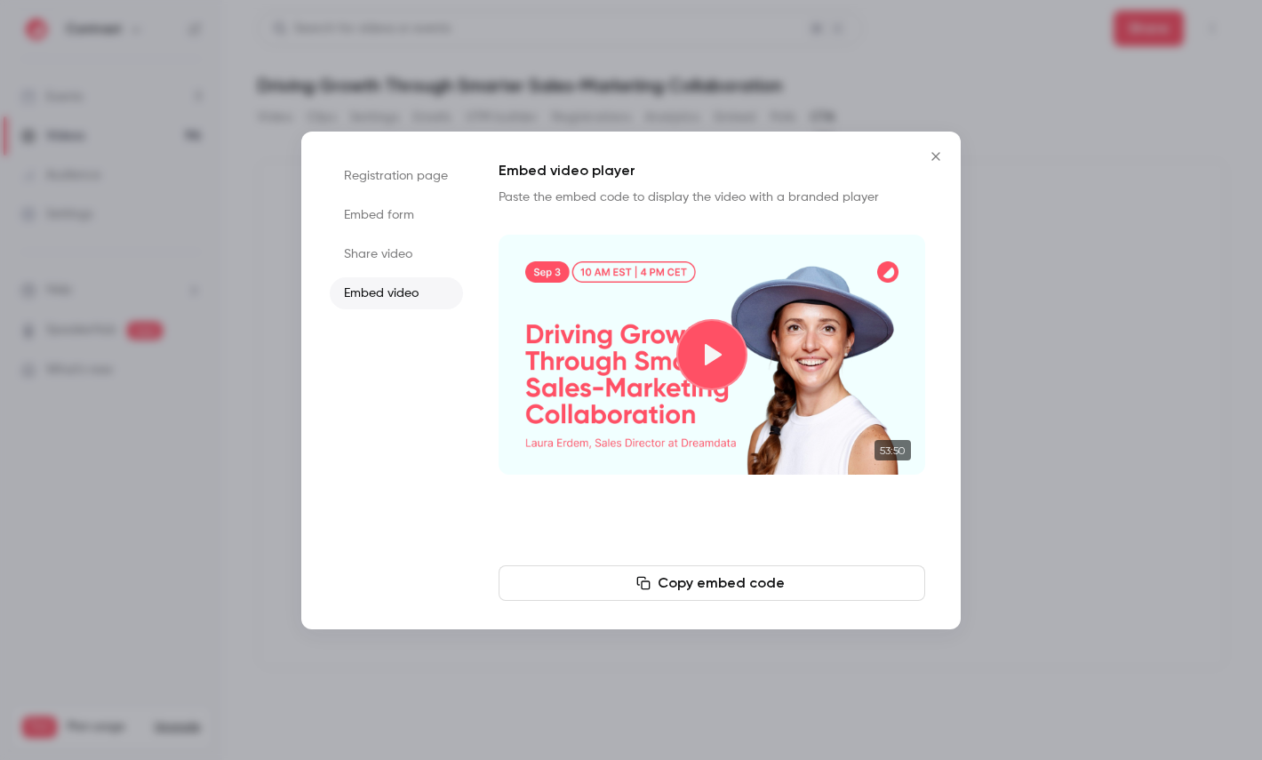
click at [404, 205] on li "Embed form" at bounding box center [396, 215] width 133 height 32
